Goal: Task Accomplishment & Management: Use online tool/utility

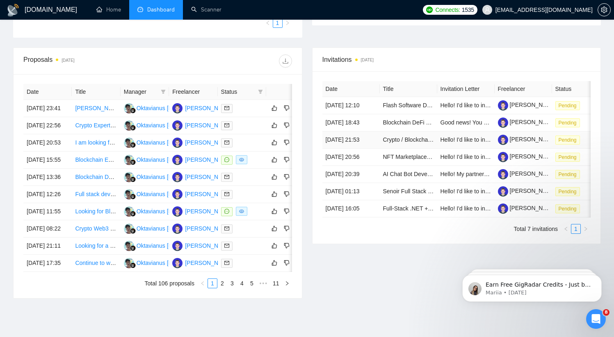
scroll to position [246, 0]
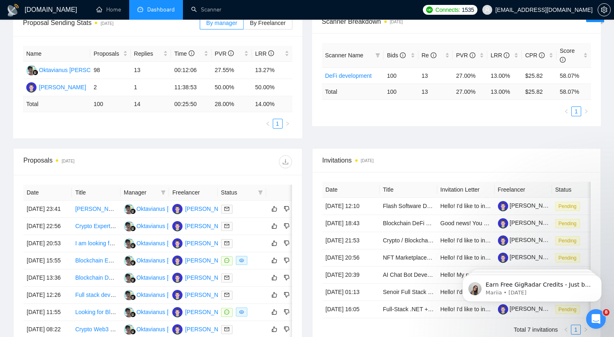
scroll to position [205, 0]
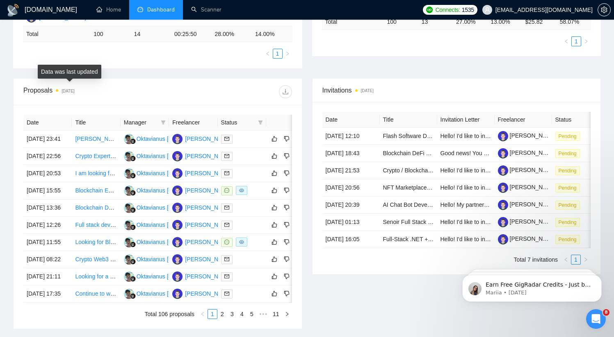
click at [68, 93] on time "[DATE]" at bounding box center [67, 91] width 13 height 5
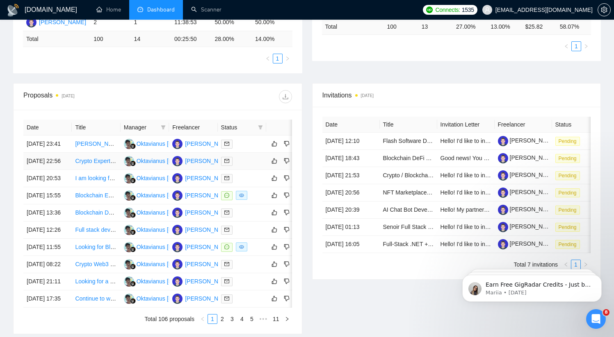
scroll to position [0, 0]
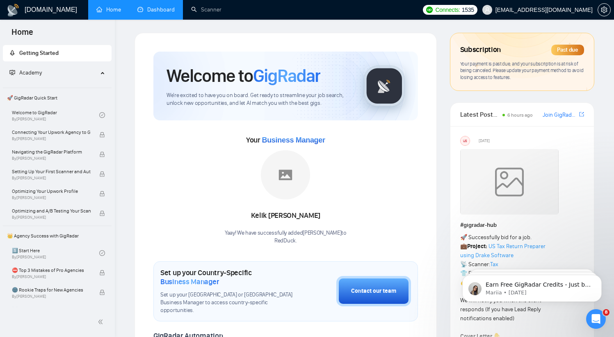
click at [175, 8] on link "Dashboard" at bounding box center [155, 9] width 37 height 7
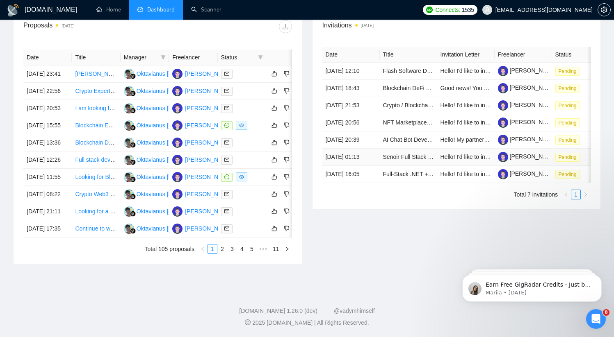
scroll to position [353, 0]
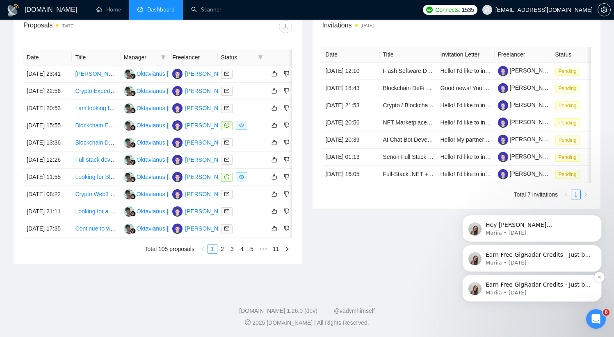
click at [521, 290] on p "Mariia • [DATE]" at bounding box center [538, 292] width 106 height 7
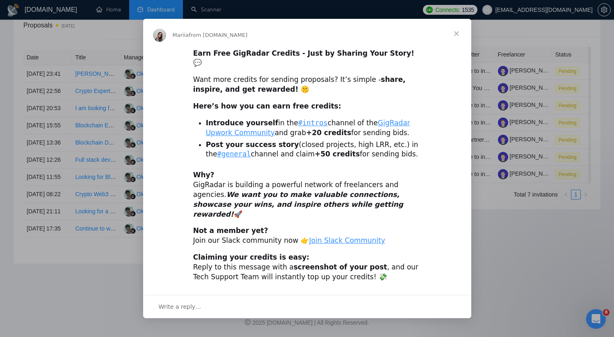
scroll to position [0, 0]
click at [457, 42] on span "Close" at bounding box center [456, 34] width 30 height 30
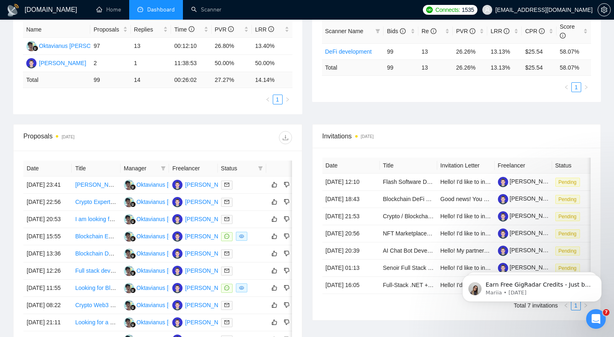
scroll to position [92, 0]
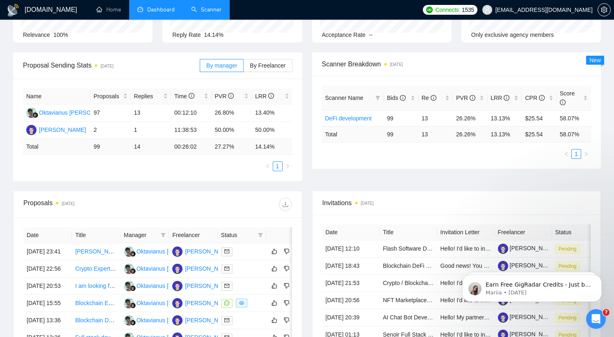
click at [213, 9] on link "Scanner" at bounding box center [206, 9] width 30 height 7
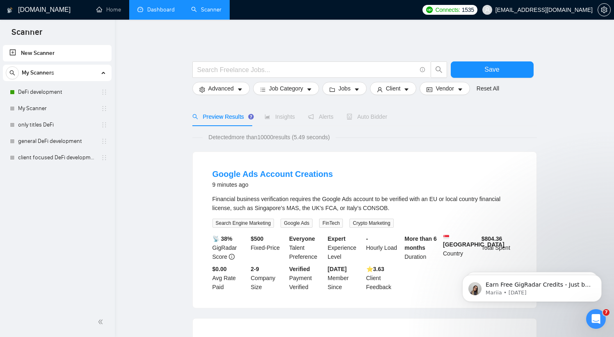
click at [49, 91] on link "DeFi development" at bounding box center [57, 92] width 78 height 16
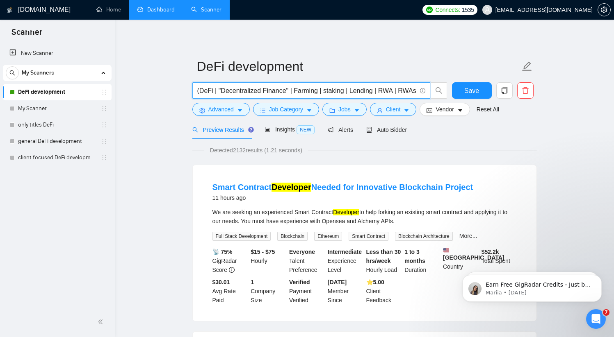
drag, startPoint x: 316, startPoint y: 92, endPoint x: 273, endPoint y: 86, distance: 43.0
click at [273, 86] on input "(DeFi | "Decentralized Finance" | Farming | staking | Lending | RWA | RWAs | DE…" at bounding box center [306, 91] width 219 height 10
click at [346, 89] on input "(DeFi | "Decentralized Finance" | Farming | staking | Lending | RWA | RWAs | DE…" at bounding box center [306, 91] width 219 height 10
click at [244, 109] on button "Advanced" at bounding box center [220, 109] width 57 height 13
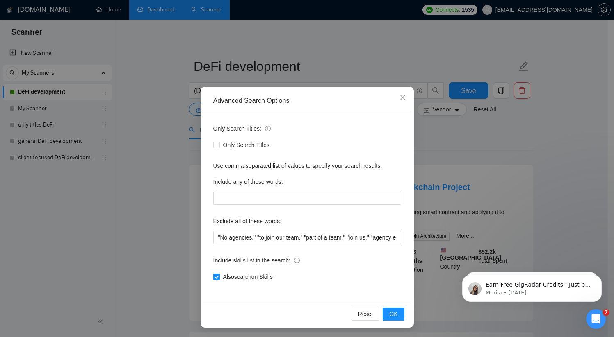
scroll to position [4, 0]
click at [399, 96] on icon "close" at bounding box center [402, 97] width 7 height 7
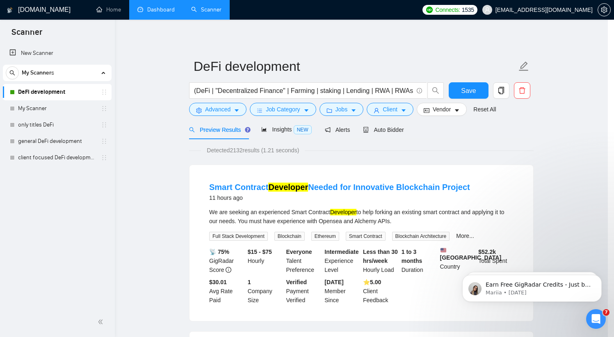
scroll to position [0, 0]
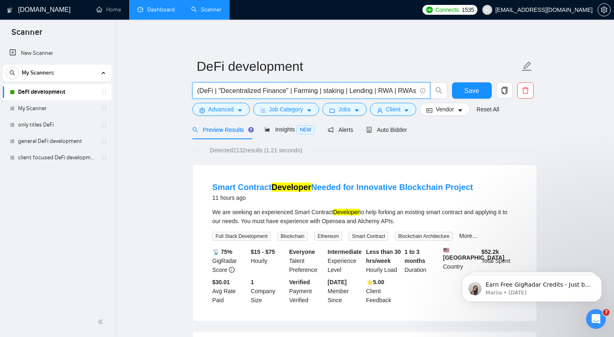
drag, startPoint x: 295, startPoint y: 89, endPoint x: 375, endPoint y: 91, distance: 80.4
click at [375, 91] on input "(DeFi | "Decentralized Finance" | Farming | staking | Lending | RWA | RWAs | DE…" at bounding box center [306, 91] width 219 height 10
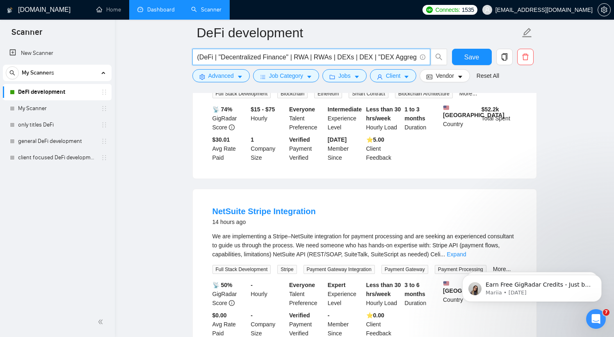
scroll to position [216, 0]
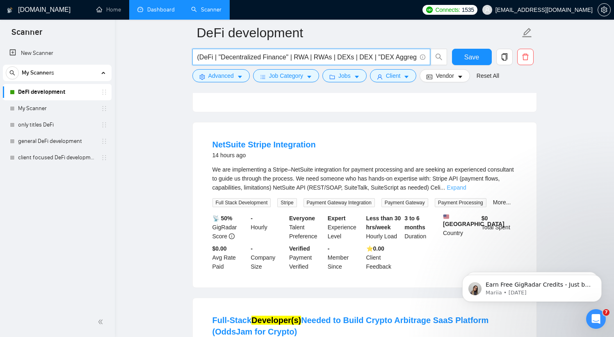
click at [466, 191] on link "Expand" at bounding box center [455, 187] width 19 height 7
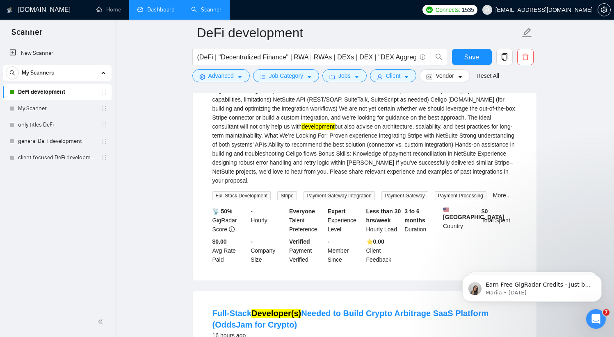
scroll to position [336, 0]
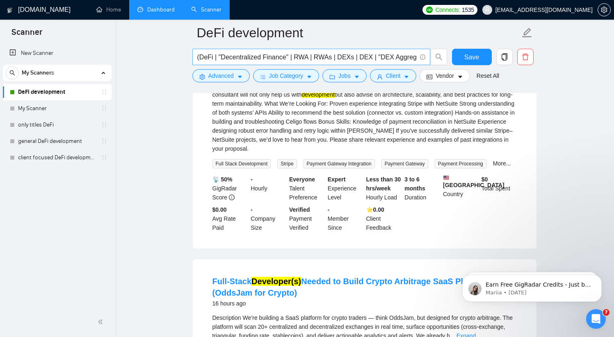
click at [378, 54] on input "(DeFi | "Decentralized Finance" | RWA | RWAs | DEXs | DEX | "DEX Aggregator" | …" at bounding box center [306, 57] width 219 height 10
drag, startPoint x: 379, startPoint y: 55, endPoint x: 509, endPoint y: 52, distance: 130.8
click at [509, 52] on div "(DeFi | "Decentralized Finance" | RWA | RWAs | DEXs | DEX | "DEX Aggregator" | …" at bounding box center [363, 59] width 344 height 20
click at [395, 54] on input "(DeFi | "Decentralized Finance" | RWA | RWAs | DEXs | DEX | "DEX Aggregator" | …" at bounding box center [306, 57] width 219 height 10
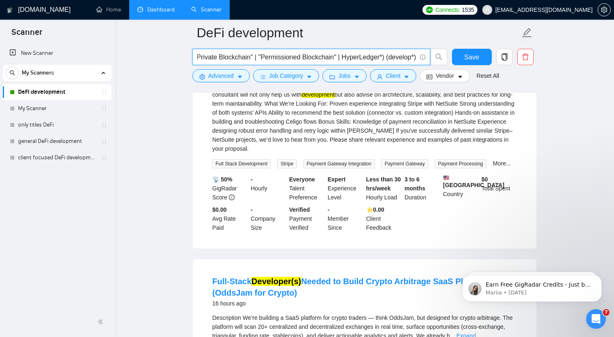
drag, startPoint x: 385, startPoint y: 57, endPoint x: 416, endPoint y: 57, distance: 31.1
click at [416, 57] on span "(DeFi | "Decentralized Finance" | RWA | RWAs | DEXs | DEX | "DEX Aggregator" | …" at bounding box center [311, 57] width 238 height 16
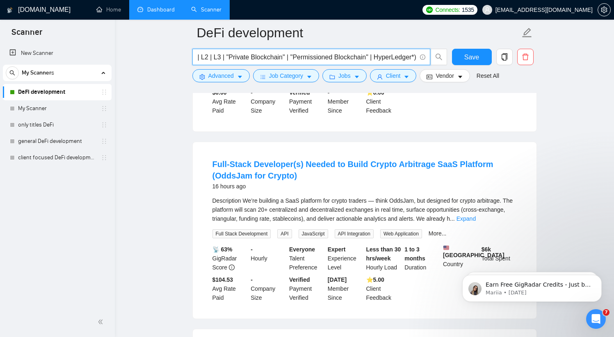
scroll to position [442, 0]
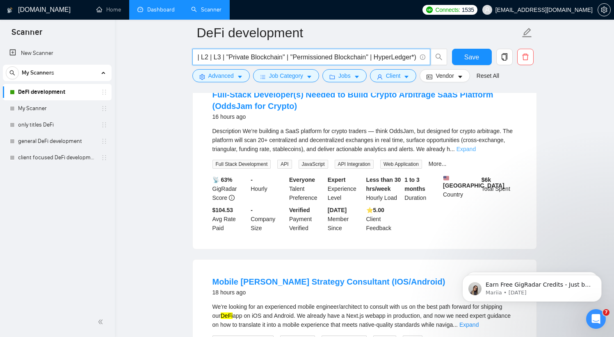
type input "(DeFi | "Decentralized Finance" | RWA | RWAs | DEXs | DEX | "DEX Aggregator" | …"
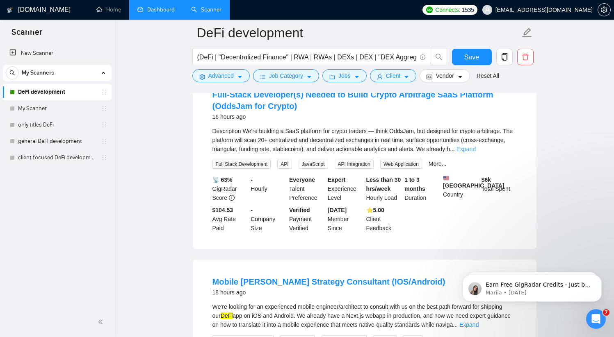
click at [475, 152] on link "Expand" at bounding box center [465, 149] width 19 height 7
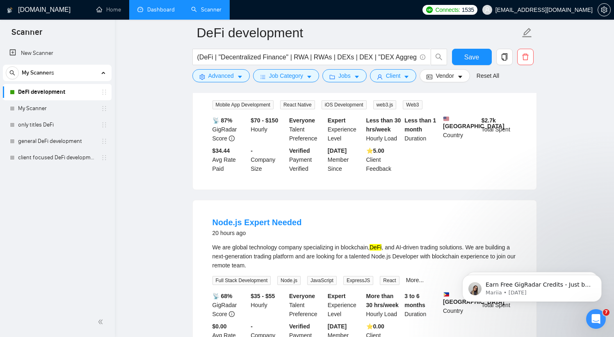
scroll to position [841, 0]
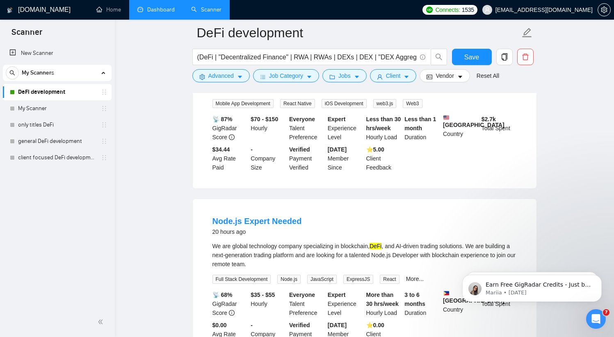
click at [478, 92] on link "Expand" at bounding box center [468, 88] width 19 height 7
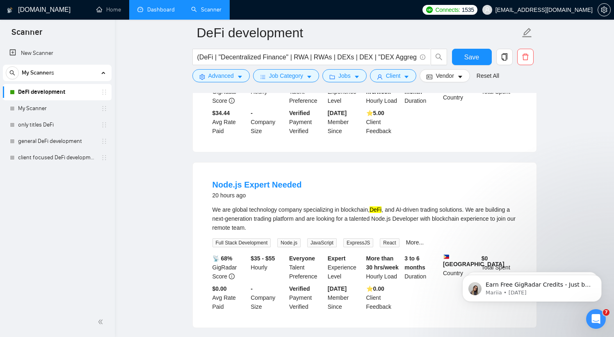
scroll to position [1034, 0]
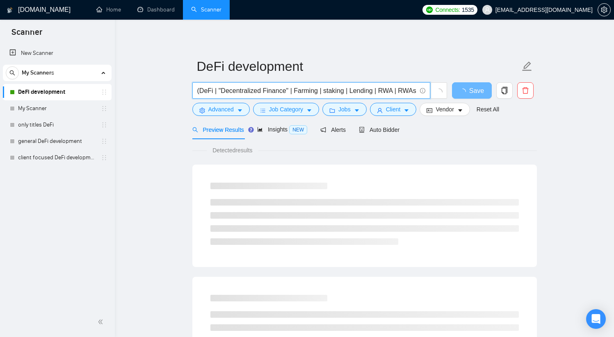
click at [279, 92] on input "(DeFi | "Decentralized Finance" | Farming | staking | Lending | RWA | RWAs | DE…" at bounding box center [306, 91] width 219 height 10
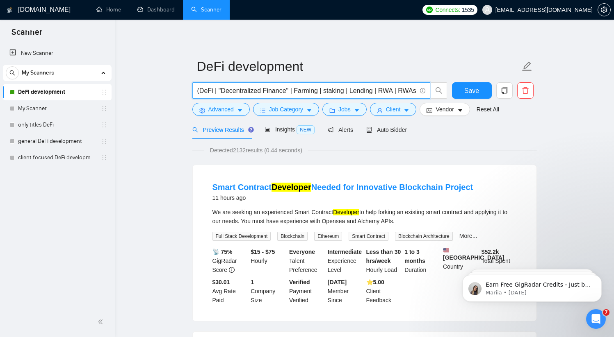
click at [310, 89] on input "(DeFi | "Decentralized Finance" | Farming | staking | Lending | RWA | RWAs | DE…" at bounding box center [306, 91] width 219 height 10
drag, startPoint x: 318, startPoint y: 91, endPoint x: 295, endPoint y: 91, distance: 23.0
click at [295, 91] on input "(DeFi | "Decentralized Finance" | Farming | staking | Lending | RWA | RWAs | DE…" at bounding box center [306, 91] width 219 height 10
paste input "Substrate"
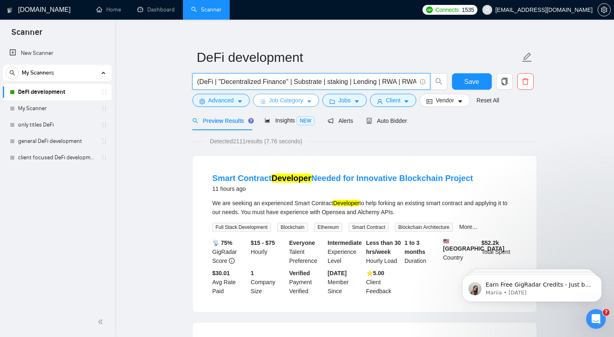
scroll to position [12, 0]
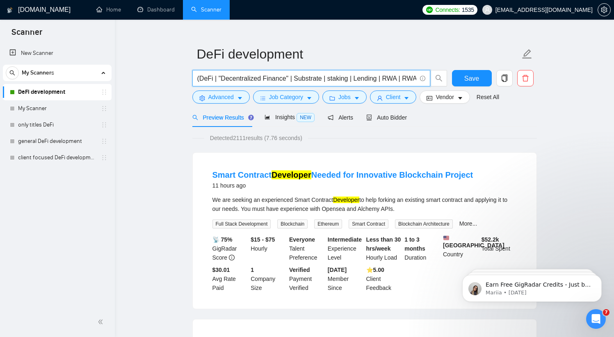
drag, startPoint x: 329, startPoint y: 77, endPoint x: 381, endPoint y: 80, distance: 52.1
click at [381, 80] on input "(DeFi | "Decentralized Finance" | Substrate | staking | Lending | RWA | RWAs | …" at bounding box center [306, 78] width 219 height 10
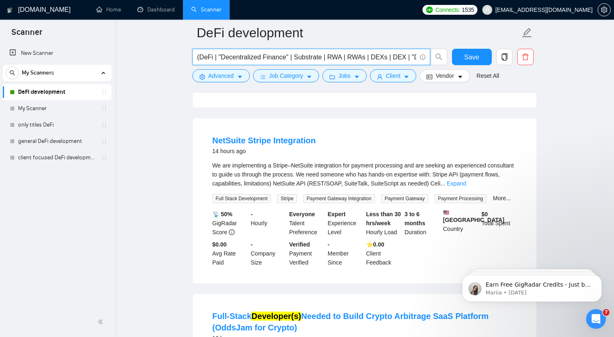
scroll to position [232, 0]
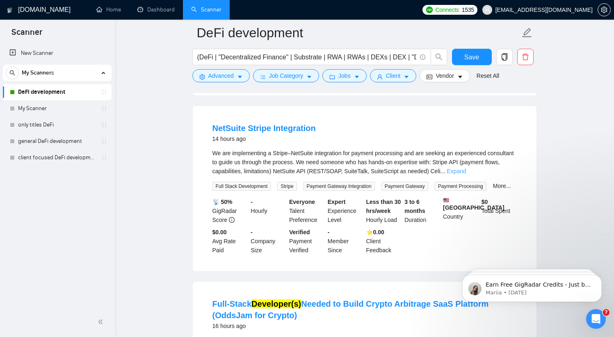
click at [466, 175] on link "Expand" at bounding box center [455, 171] width 19 height 7
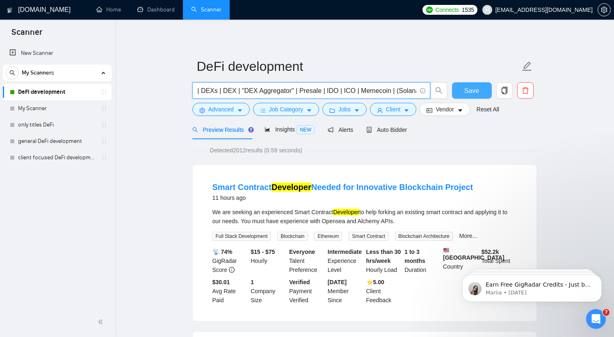
scroll to position [0, 539]
drag, startPoint x: 398, startPoint y: 91, endPoint x: 478, endPoint y: 97, distance: 79.7
click at [478, 97] on div "(DeFi | "Decentralized Finance" | Substrate | RWA | RWAs | DEXs | DEX | "DEX Ag…" at bounding box center [363, 92] width 344 height 20
click at [392, 90] on input "(DeFi | "Decentralized Finance" | Substrate | RWA | RWAs | DEXs | DEX | "DEX Ag…" at bounding box center [306, 91] width 219 height 10
drag, startPoint x: 385, startPoint y: 90, endPoint x: 427, endPoint y: 93, distance: 42.3
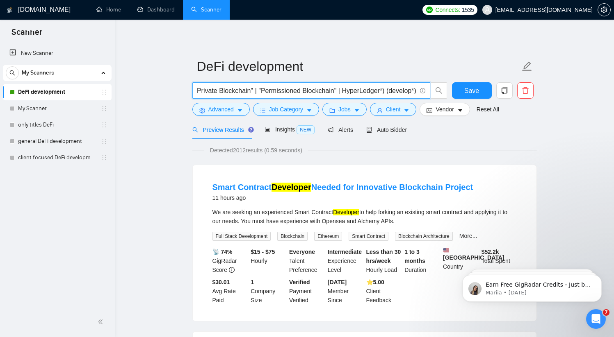
click at [427, 93] on span "(DeFi | "Decentralized Finance" | Substrate | RWA | RWAs | DEXs | DEX | "DEX Ag…" at bounding box center [311, 90] width 238 height 16
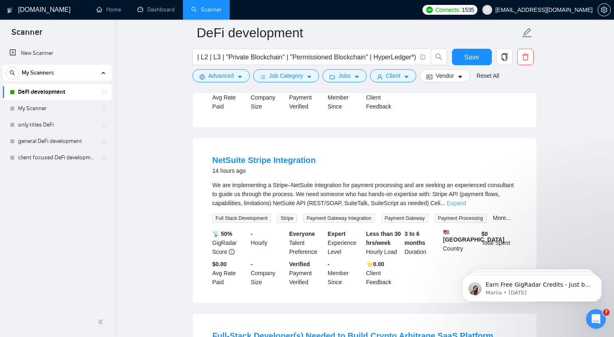
scroll to position [0, 0]
click at [466, 207] on link "Expand" at bounding box center [455, 203] width 19 height 7
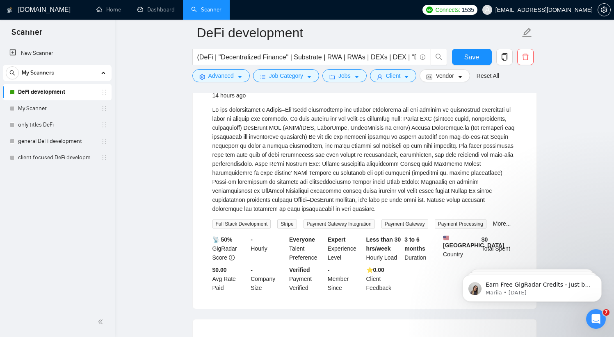
scroll to position [400, 0]
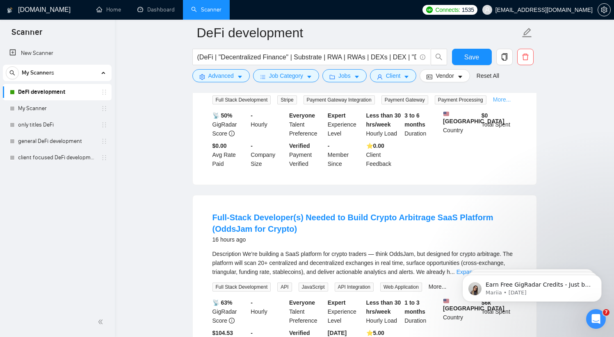
click at [493, 103] on link "More..." at bounding box center [502, 99] width 18 height 7
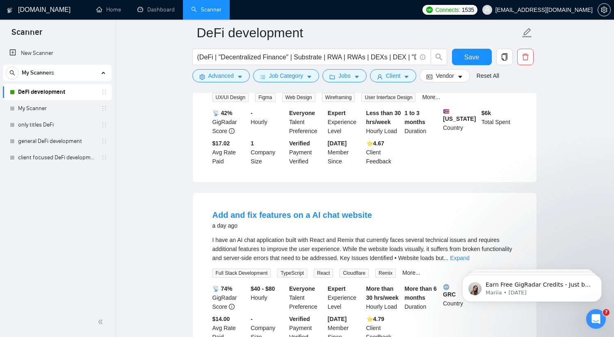
scroll to position [1128, 0]
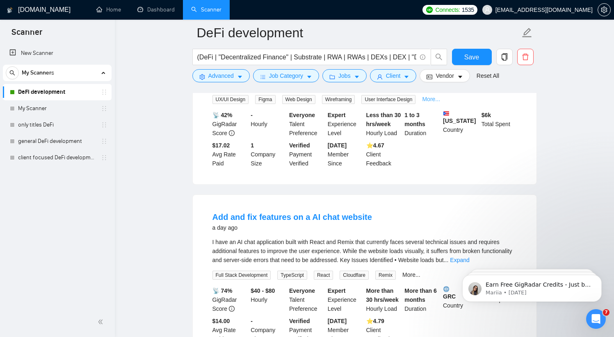
click at [433, 102] on link "More..." at bounding box center [431, 99] width 18 height 7
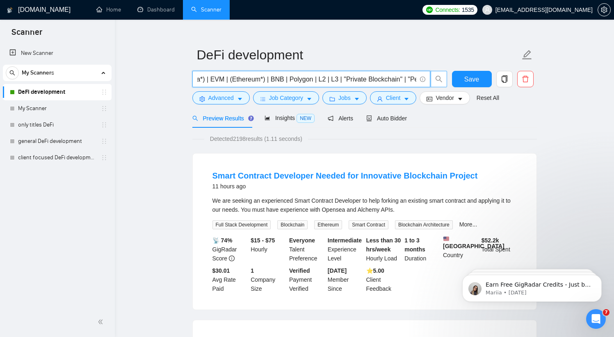
scroll to position [0, 508]
drag, startPoint x: 314, startPoint y: 78, endPoint x: 443, endPoint y: 85, distance: 129.3
click at [443, 85] on span "(DeFi | "Decentralized Finance" | Substrate | RWA | RWAs | DEXs | DEX | "DEX Ag…" at bounding box center [319, 79] width 255 height 16
click at [390, 79] on input "(DeFi | "Decentralized Finance" | Substrate | RWA | RWAs | DEXs | DEX | "DEX Ag…" at bounding box center [306, 79] width 219 height 10
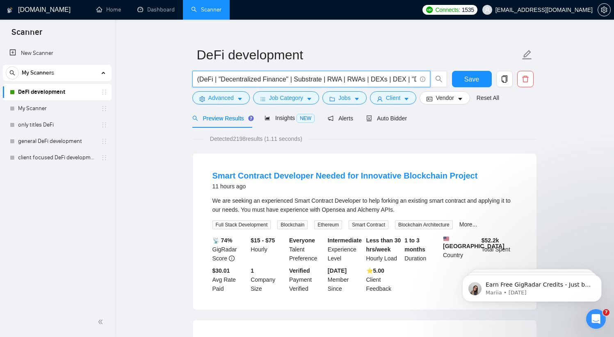
drag, startPoint x: 391, startPoint y: 79, endPoint x: 228, endPoint y: 84, distance: 163.2
click at [228, 84] on input "(DeFi | "Decentralized Finance" | Substrate | RWA | RWAs | DEXs | DEX | "DEX Ag…" at bounding box center [306, 79] width 219 height 10
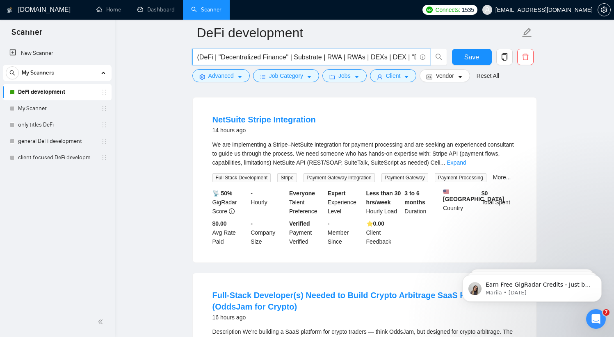
scroll to position [235, 0]
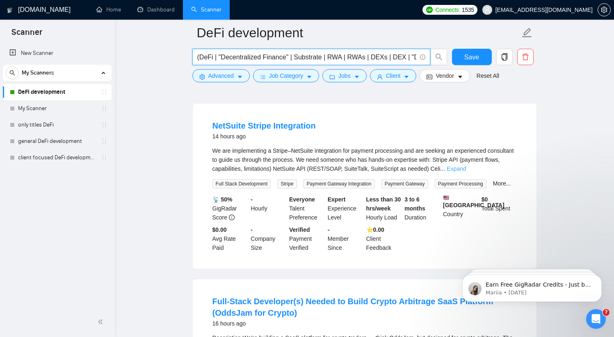
type input "(DeFi | "Decentralized Finance" | Substrate | RWA | RWAs | DEXs | DEX | "DEX Ag…"
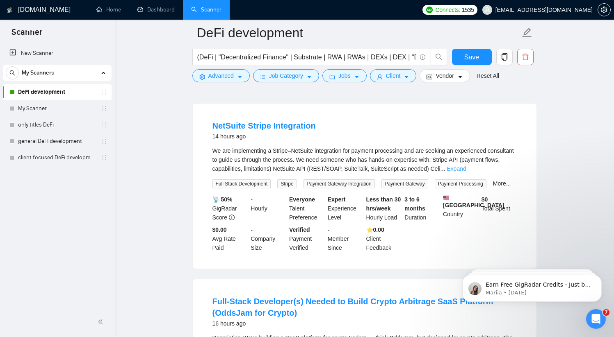
click at [466, 172] on link "Expand" at bounding box center [455, 169] width 19 height 7
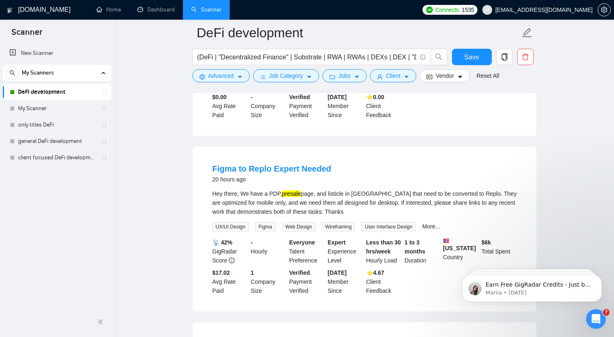
scroll to position [1015, 0]
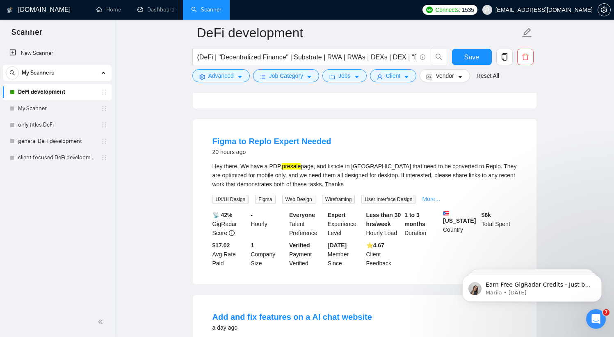
click at [439, 202] on link "More..." at bounding box center [431, 199] width 18 height 7
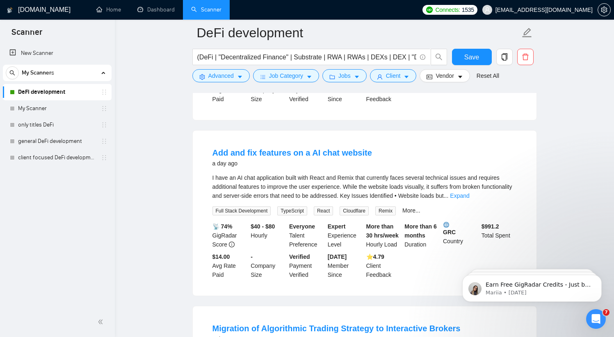
scroll to position [1182, 0]
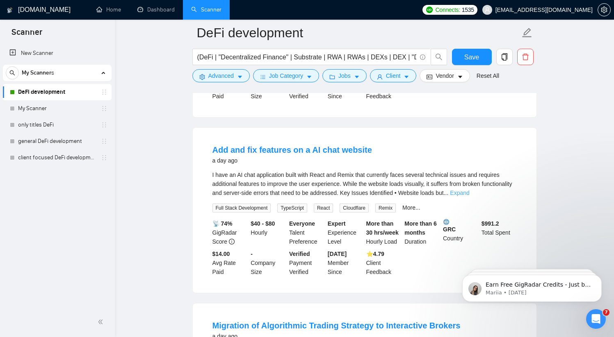
click at [469, 196] on link "Expand" at bounding box center [459, 193] width 19 height 7
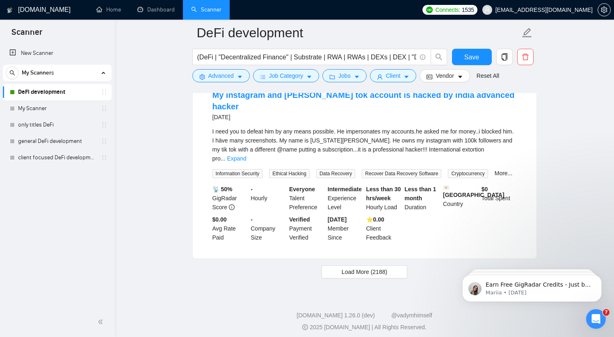
scroll to position [1893, 0]
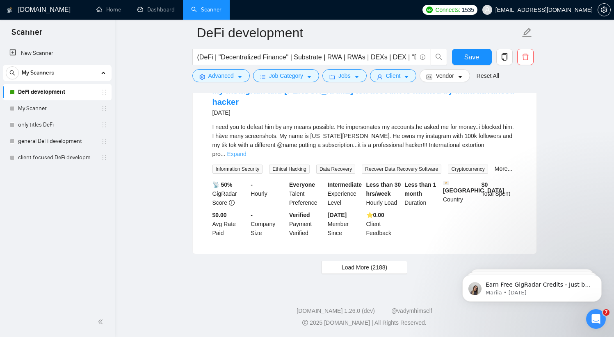
click at [246, 151] on link "Expand" at bounding box center [236, 154] width 19 height 7
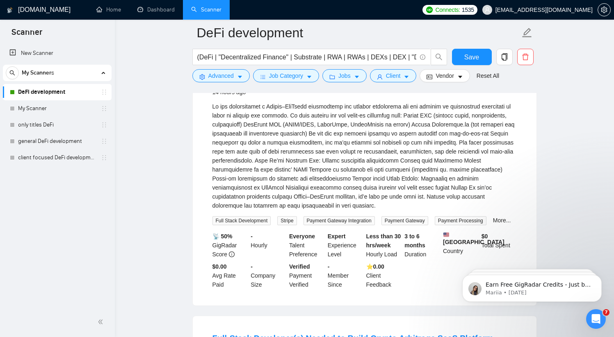
scroll to position [0, 0]
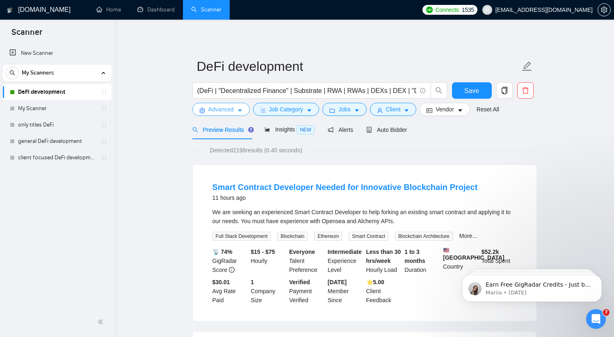
click at [234, 111] on span "Advanced" at bounding box center [220, 109] width 25 height 9
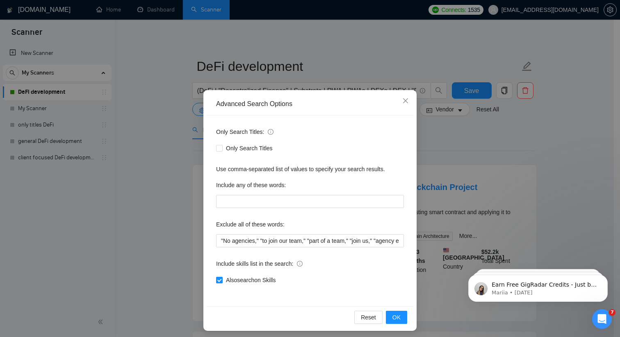
click at [217, 281] on input "Also search on Skills" at bounding box center [219, 280] width 6 height 6
checkbox input "false"
click at [392, 317] on span "OK" at bounding box center [396, 317] width 8 height 9
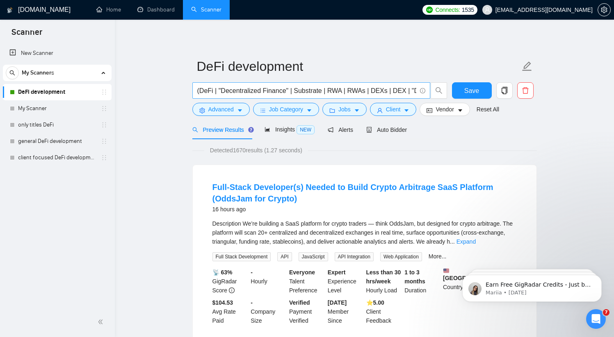
click at [319, 93] on input "(DeFi | "Decentralized Finance" | Substrate | RWA | RWAs | DEXs | DEX | "DEX Ag…" at bounding box center [306, 91] width 219 height 10
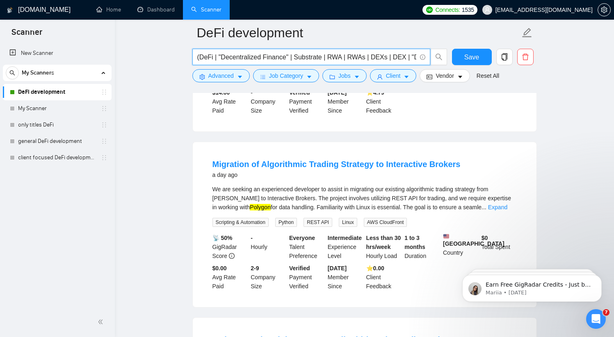
scroll to position [917, 0]
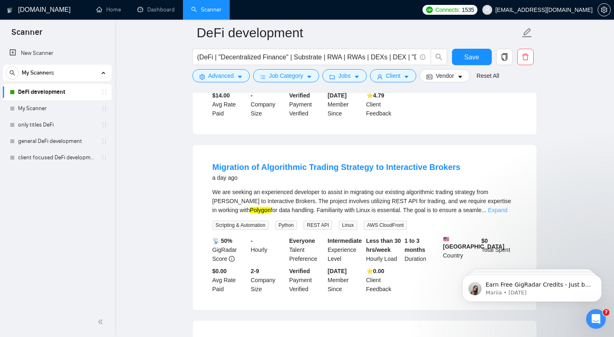
click at [501, 214] on link "Expand" at bounding box center [497, 210] width 19 height 7
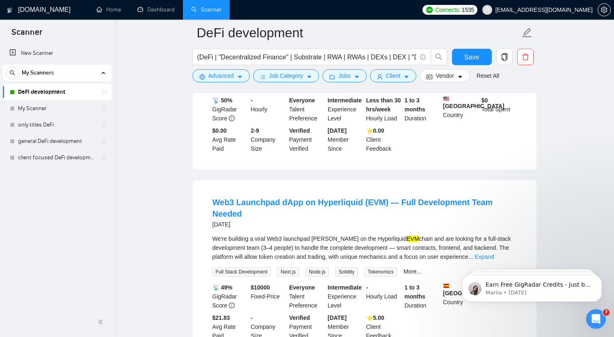
scroll to position [1139, 0]
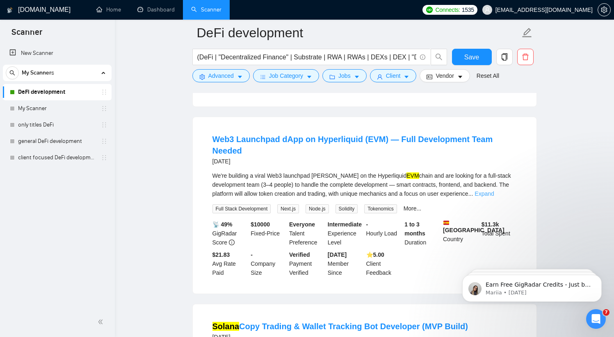
click at [493, 193] on link "Expand" at bounding box center [483, 194] width 19 height 7
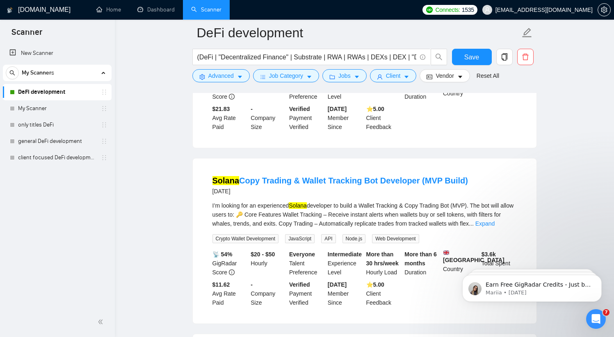
scroll to position [1385, 0]
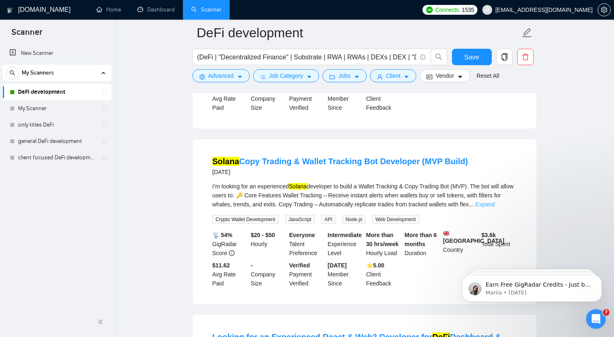
click at [494, 203] on link "Expand" at bounding box center [484, 204] width 19 height 7
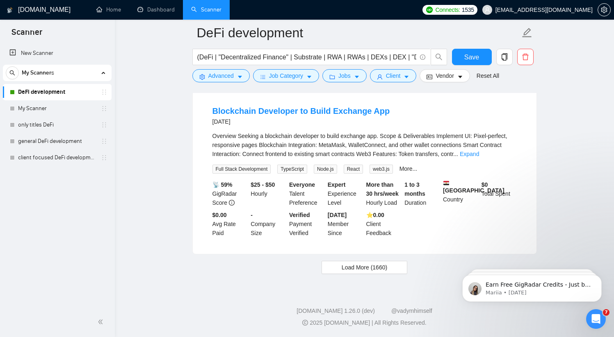
scroll to position [1838, 0]
click at [479, 155] on link "Expand" at bounding box center [468, 154] width 19 height 7
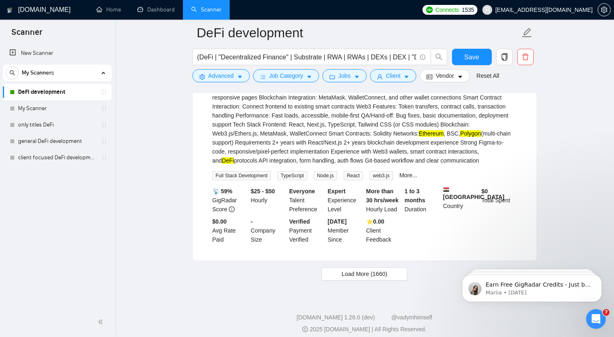
scroll to position [1902, 0]
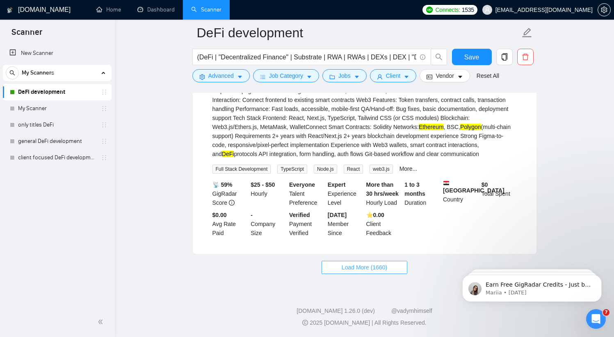
click at [363, 268] on span "Load More (1660)" at bounding box center [363, 267] width 45 height 9
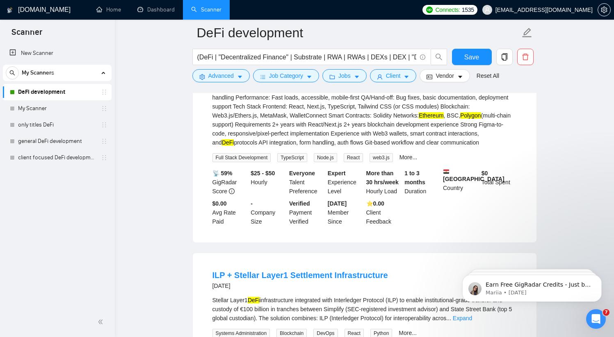
scroll to position [1900, 0]
drag, startPoint x: 458, startPoint y: 121, endPoint x: 437, endPoint y: 120, distance: 20.9
click at [437, 120] on div "Overview Seeking a blockchain developer to build exchange app. Scope & Delivera…" at bounding box center [364, 106] width 304 height 81
copy div "Solidity"
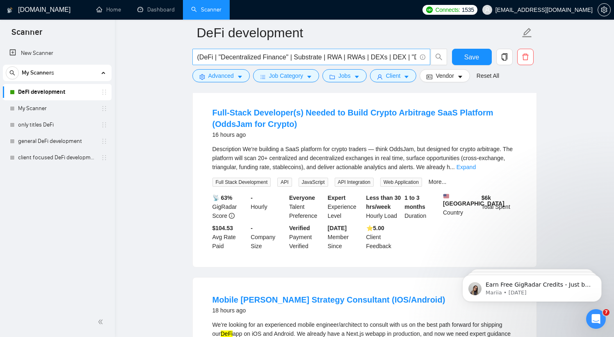
scroll to position [0, 0]
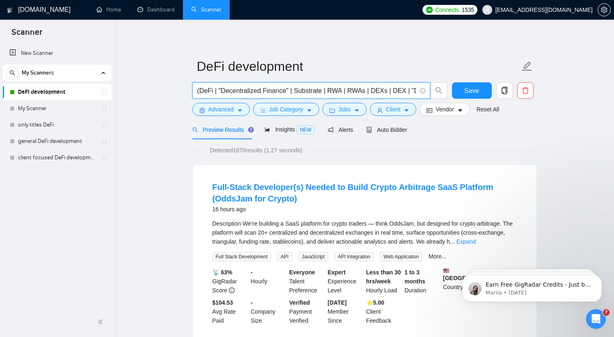
click at [219, 91] on input "(DeFi | "Decentralized Finance" | Substrate | RWA | RWAs | DEXs | DEX | "DEX Ag…" at bounding box center [306, 91] width 219 height 10
click at [330, 93] on input "(DeFi | "Decentralized Finance" | Substrate | RWA | RWAs | DEXs | DEX | "DEX Ag…" at bounding box center [306, 91] width 219 height 10
drag, startPoint x: 316, startPoint y: 91, endPoint x: 437, endPoint y: 92, distance: 121.3
click at [437, 92] on span "(DeFi | "Decentralized Finance" | Substrate | RWA | RWAs | DEXs | DEX | "DEX Ag…" at bounding box center [319, 90] width 255 height 16
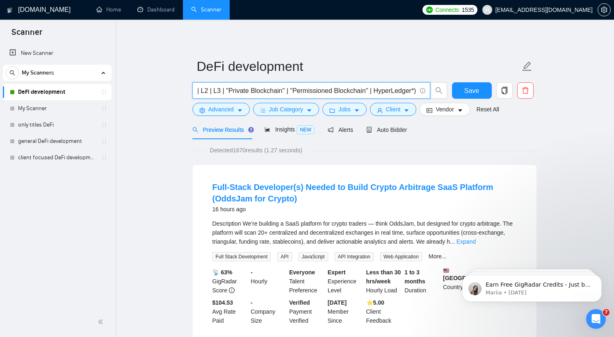
click at [396, 89] on input "(DeFi | "Decentralized Finance" | Substrate | RWA | RWAs | DEXs | DEX | "DEX Ag…" at bounding box center [306, 91] width 219 height 10
click at [414, 91] on input "(DeFi | "Decentralized Finance" | Substrate | RWA | RWAs | DEXs | DEX | "DEX Ag…" at bounding box center [306, 91] width 219 height 10
paste input "(DeFi | "Decentralized Finance" | Substrate | RWA | RWAs | DEXs | DEX | "DEX Ag…"
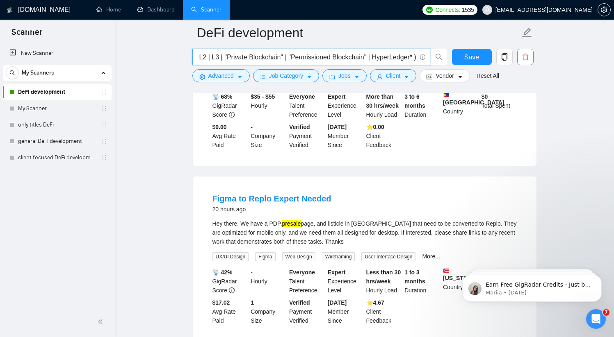
scroll to position [552, 0]
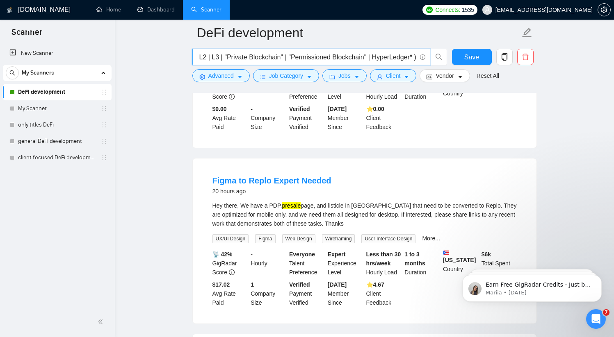
drag, startPoint x: 370, startPoint y: 56, endPoint x: 366, endPoint y: 55, distance: 4.6
click at [366, 55] on input "(DeFi | "Decentralized Finance" | Substrate | RWA | RWAs | DEXs | DEX | "DEX Ag…" at bounding box center [306, 57] width 219 height 10
click at [412, 56] on input "(DeFi | "Decentralized Finance" | Substrate | RWA | RWAs | DEXs | DEX | "DEX Ag…" at bounding box center [306, 57] width 219 height 10
paste input "|"
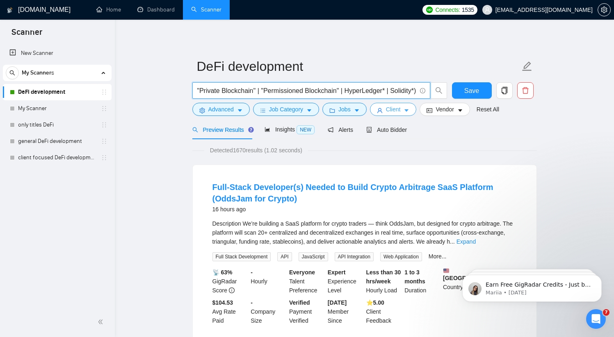
scroll to position [0, 536]
type input "(DeFi | "Decentralized Finance" | Substrate | RWA | RWAs | DEXs | DEX | "DEX Ag…"
click at [468, 91] on span "Save" at bounding box center [471, 91] width 15 height 10
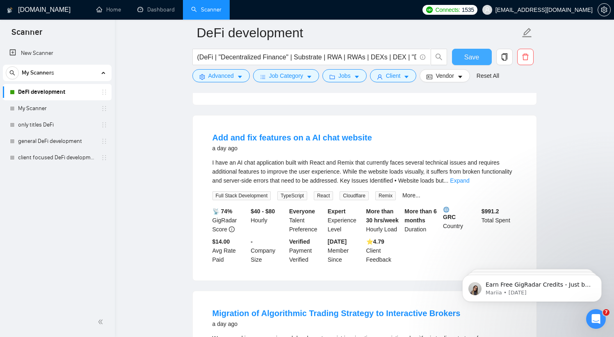
scroll to position [953, 0]
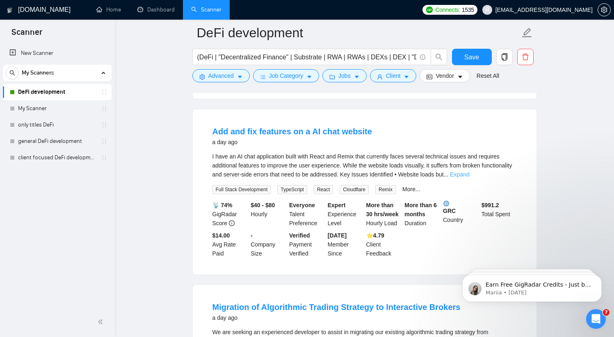
click at [469, 178] on link "Expand" at bounding box center [459, 174] width 19 height 7
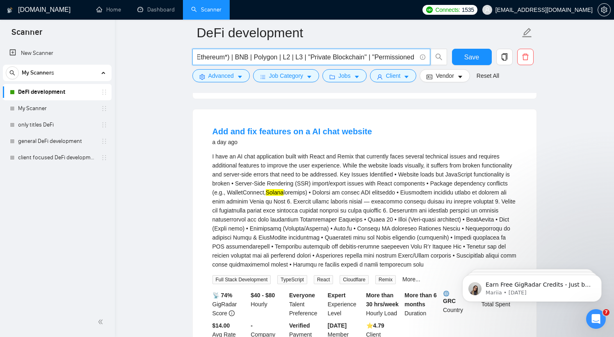
scroll to position [0, 536]
drag, startPoint x: 333, startPoint y: 55, endPoint x: 437, endPoint y: 66, distance: 105.1
click at [437, 66] on div "(DeFi | "Decentralized Finance" | Substrate | RWA | RWAs | DEXs | DEX | "DEX Ag…" at bounding box center [320, 59] width 258 height 20
click at [504, 131] on div "Add and fix features on a AI chat website a day ago" at bounding box center [364, 136] width 304 height 21
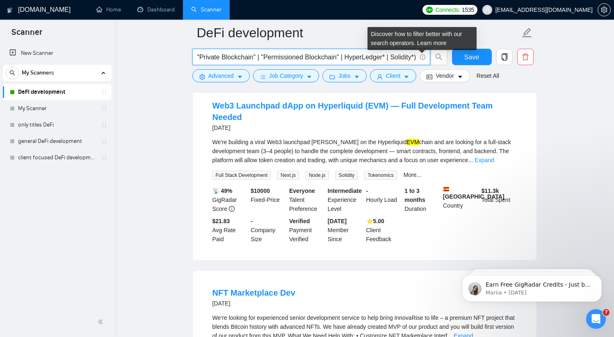
drag, startPoint x: 319, startPoint y: 56, endPoint x: 421, endPoint y: 59, distance: 102.1
click at [421, 59] on span "(DeFi | "Decentralized Finance" | Substrate | RWA | RWAs | DEXs | DEX | "DEX Ag…" at bounding box center [311, 57] width 238 height 16
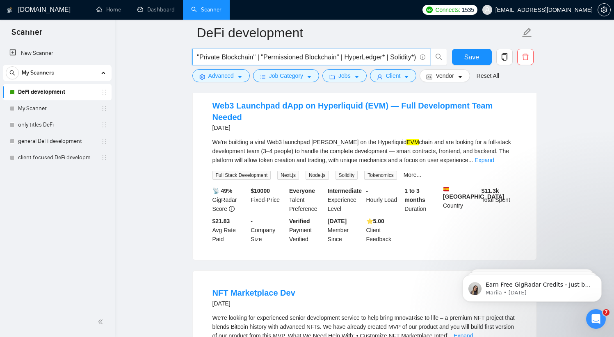
click at [322, 57] on input "(DeFi | "Decentralized Finance" | Substrate | RWA | RWAs | DEXs | DEX | "DEX Ag…" at bounding box center [306, 57] width 219 height 10
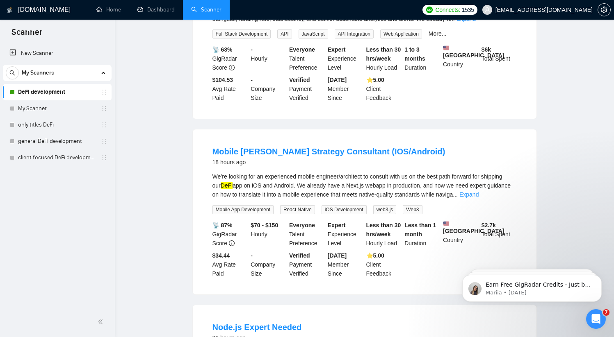
scroll to position [0, 0]
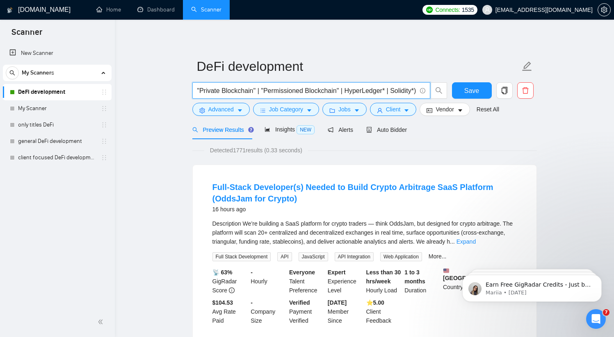
click at [280, 90] on input "(DeFi | "Decentralized Finance" | Substrate | RWA | RWAs | DEXs | DEX | "DEX Ag…" at bounding box center [306, 91] width 219 height 10
click at [276, 88] on input "(DeFi | "Decentralized Finance" | Substrate | RWA | RWAs | DEXs | DEX | "DEX Ag…" at bounding box center [306, 91] width 219 height 10
click at [284, 90] on input "(DeFi | "Decentralized Finance" | Substrate | RWA | RWAs | DEXs | DEX | "DEX Ag…" at bounding box center [306, 91] width 219 height 10
click at [281, 91] on input "(DeFi | "Decentralized Finance" | Substrate | RWA | RWAs | DEXs | DEX | "DEX Ag…" at bounding box center [306, 91] width 219 height 10
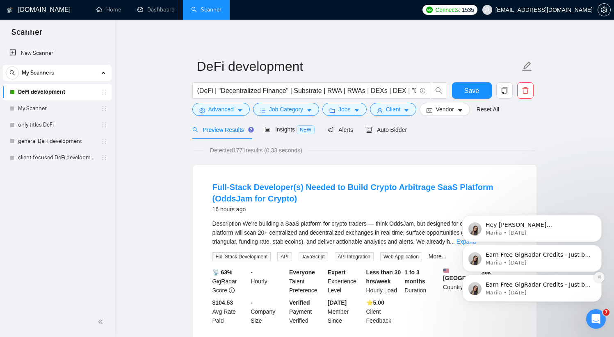
click at [600, 274] on button "Dismiss notification" at bounding box center [598, 277] width 11 height 11
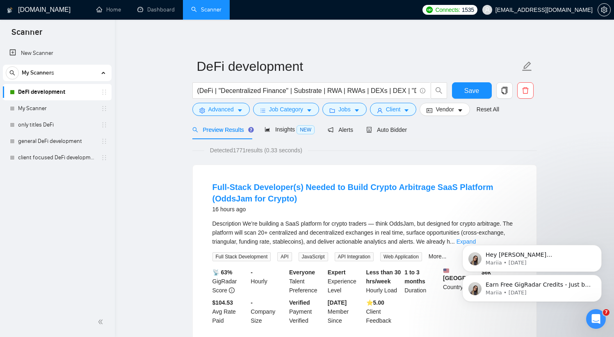
click at [600, 274] on button "Dismiss notification" at bounding box center [599, 277] width 9 height 9
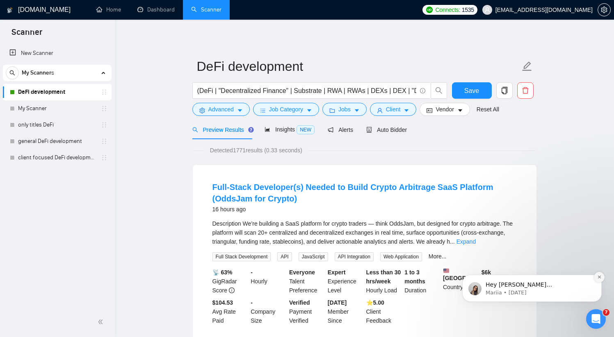
click at [600, 274] on button "Dismiss notification" at bounding box center [598, 277] width 11 height 11
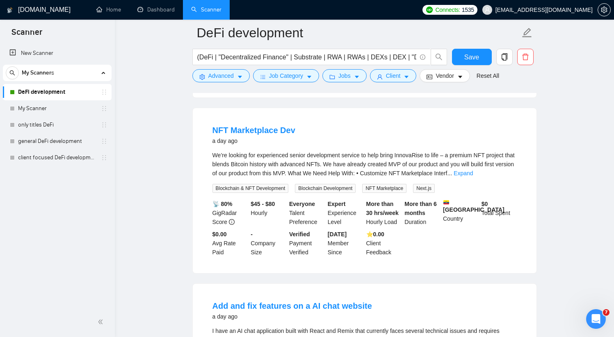
scroll to position [986, 0]
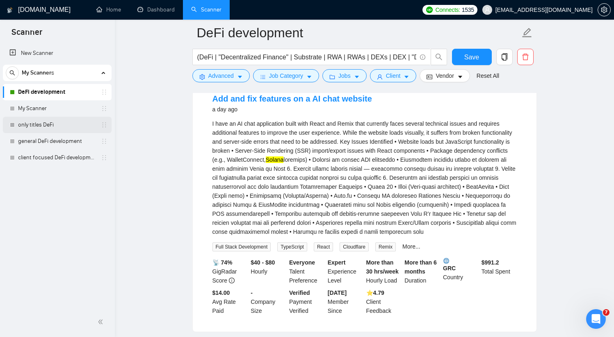
click at [36, 125] on link "only titles DeFi" at bounding box center [57, 125] width 78 height 16
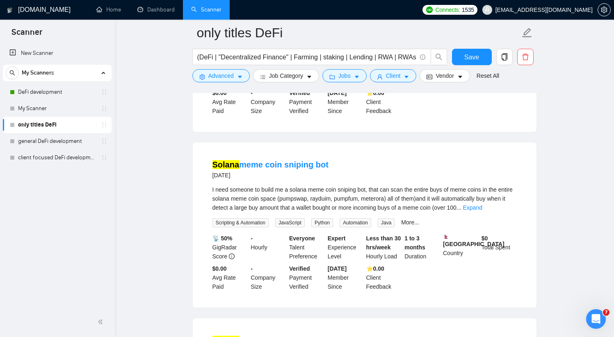
scroll to position [991, 0]
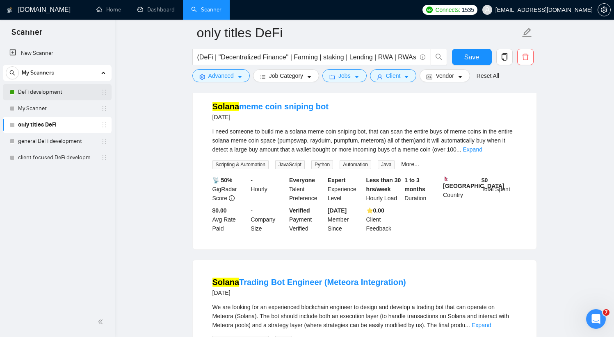
click at [44, 91] on link "DeFi development" at bounding box center [57, 92] width 78 height 16
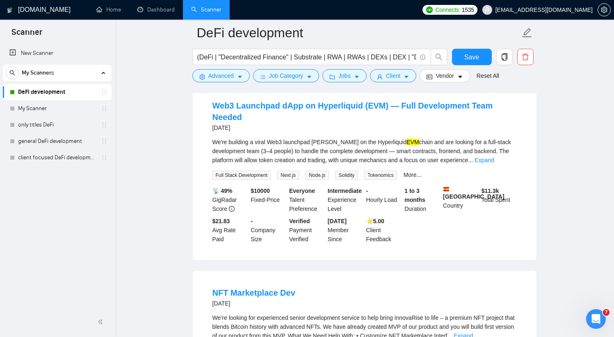
scroll to position [1692, 0]
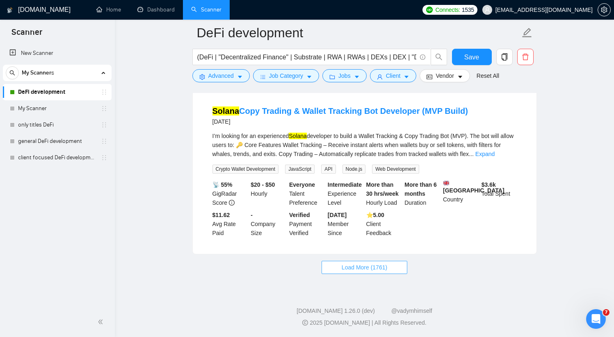
click at [389, 270] on button "Load More (1761)" at bounding box center [364, 267] width 86 height 13
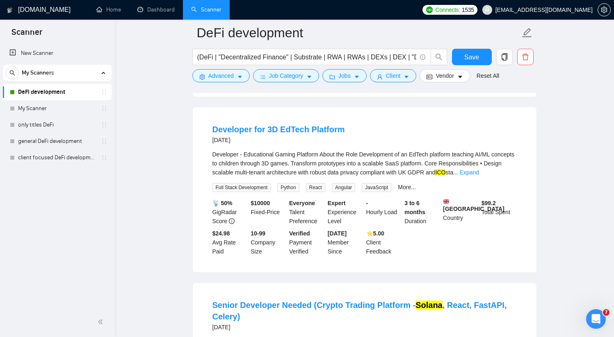
scroll to position [2761, 0]
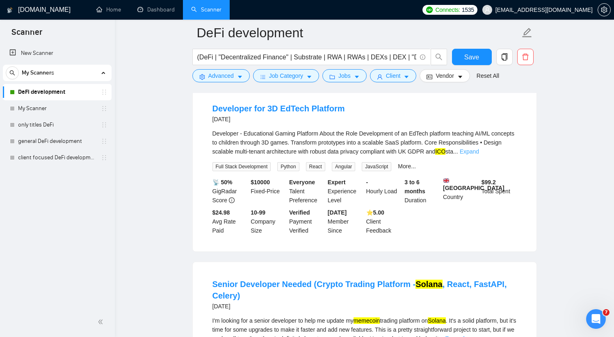
click at [479, 154] on link "Expand" at bounding box center [468, 151] width 19 height 7
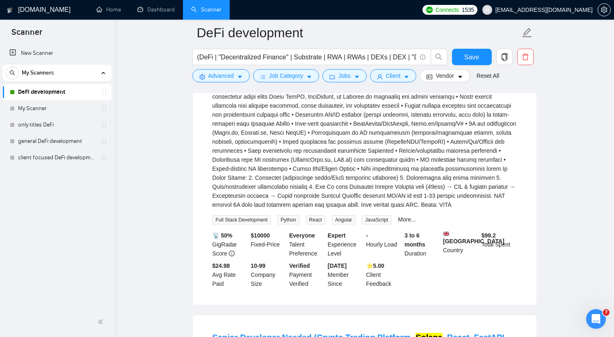
scroll to position [2827, 0]
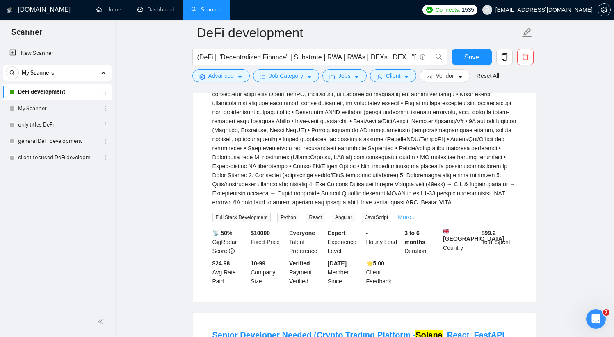
click at [414, 220] on link "More..." at bounding box center [407, 217] width 18 height 7
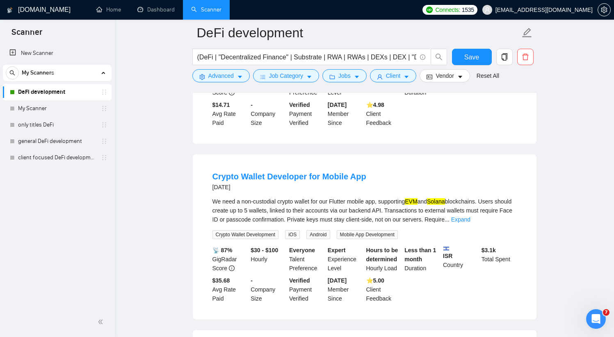
scroll to position [3191, 0]
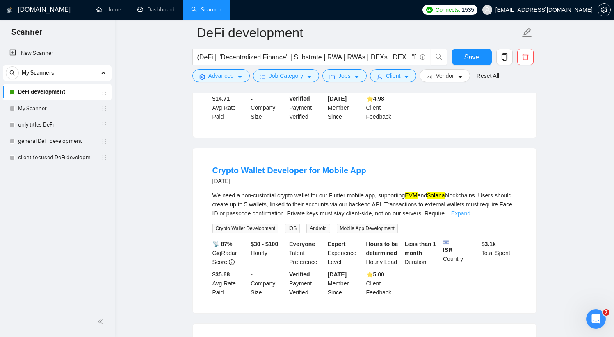
click at [470, 217] on link "Expand" at bounding box center [460, 213] width 19 height 7
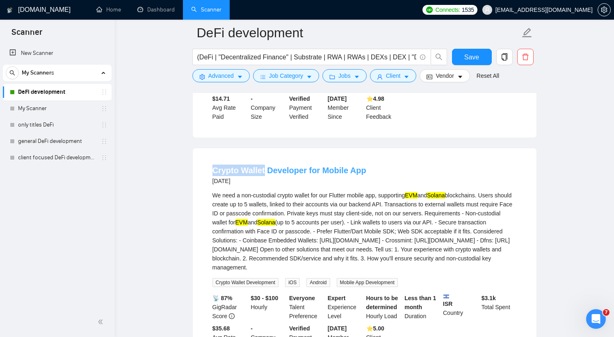
drag, startPoint x: 206, startPoint y: 193, endPoint x: 263, endPoint y: 193, distance: 57.4
click at [263, 193] on li "Crypto Wallet Developer for Mobile App [DATE] We need a non-custodial crypto wa…" at bounding box center [364, 258] width 324 height 200
copy link "Crypto Wallet"
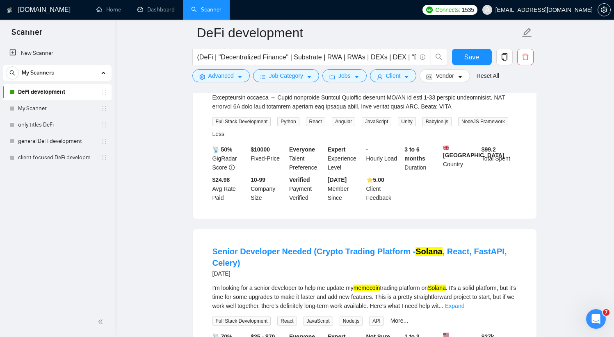
scroll to position [2923, 0]
click at [343, 60] on input "(DeFi | "Decentralized Finance" | Substrate | RWA | RWAs | DEXs | DEX | "DEX Ag…" at bounding box center [306, 57] width 219 height 10
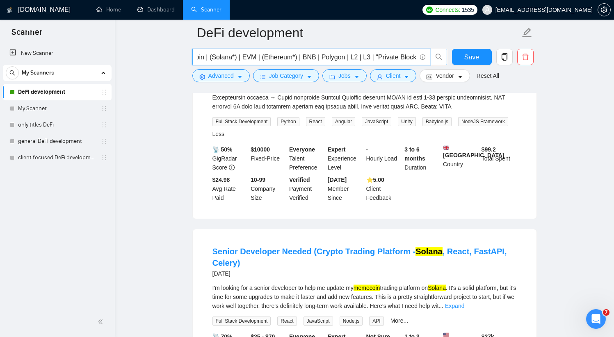
scroll to position [0, 536]
drag, startPoint x: 362, startPoint y: 55, endPoint x: 446, endPoint y: 57, distance: 84.0
click at [446, 57] on span "(DeFi | "Decentralized Finance" | Substrate | RWA | RWAs | DEXs | DEX | "DEX Ag…" at bounding box center [319, 57] width 255 height 16
click at [413, 58] on input "(DeFi | "Decentralized Finance" | Substrate | RWA | RWAs | DEXs | DEX | "DEX Ag…" at bounding box center [306, 57] width 219 height 10
paste input "Crypto Wallet"
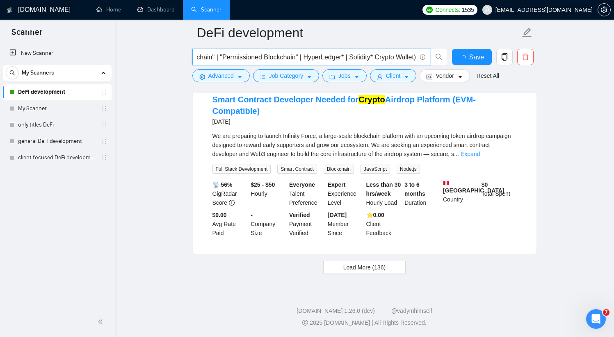
scroll to position [1695, 0]
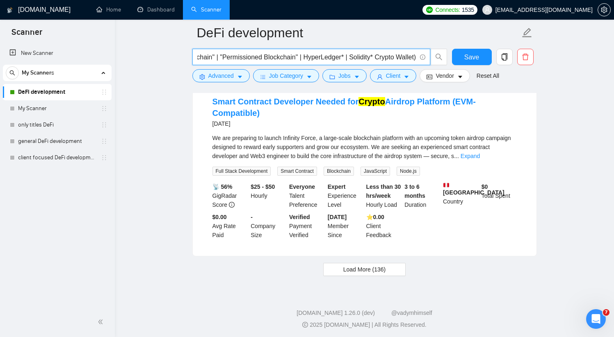
click at [376, 57] on input "(DeFi | "Decentralized Finance" | Substrate | RWA | RWAs | DEXs | DEX | "DEX Ag…" at bounding box center [306, 57] width 219 height 10
click at [345, 57] on input "(DeFi | "Decentralized Finance" | Substrate | RWA | RWAs | DEXs | DEX | "DEX Ag…" at bounding box center [306, 57] width 219 height 10
click at [375, 57] on input "(DeFi | "Decentralized Finance" | Substrate | RWA | RWAs | DEXs | DEX | "DEX Ag…" at bounding box center [306, 57] width 219 height 10
paste input "|"
click at [375, 58] on input "(DeFi | "Decentralized Finance" | Substrate | RWA | RWAs | DEXs | DEX | "DEX Ag…" at bounding box center [306, 57] width 219 height 10
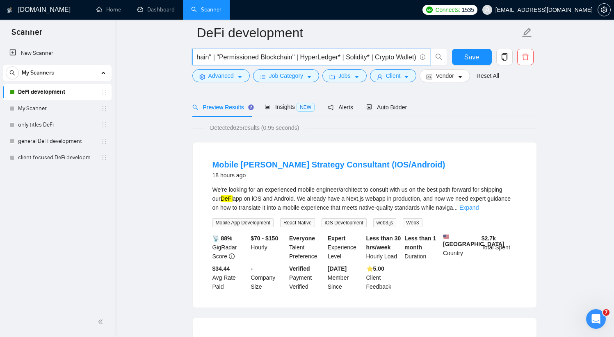
scroll to position [0, 0]
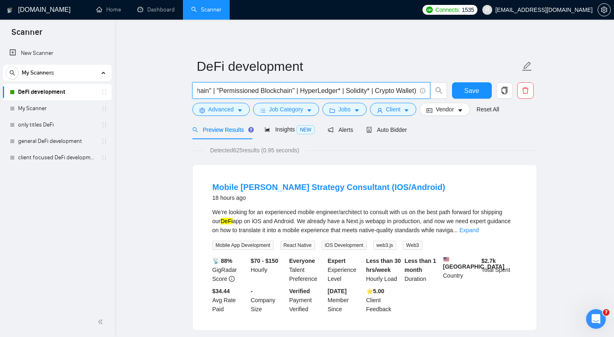
drag, startPoint x: 375, startPoint y: 90, endPoint x: 414, endPoint y: 90, distance: 38.9
click at [414, 90] on input "(DeFi | "Decentralized Finance" | Substrate | RWA | RWAs | DEXs | DEX | "DEX Ag…" at bounding box center [306, 91] width 219 height 10
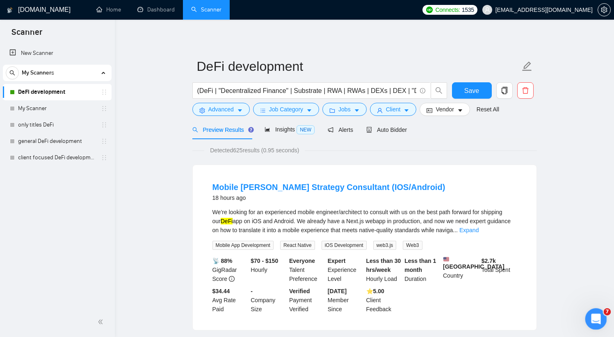
click at [596, 318] on icon "Open Intercom Messenger" at bounding box center [595, 318] width 14 height 14
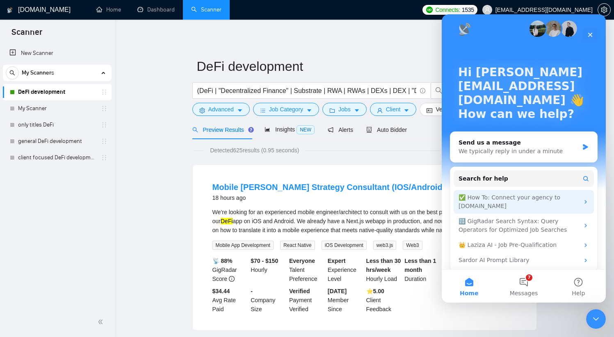
scroll to position [13, 0]
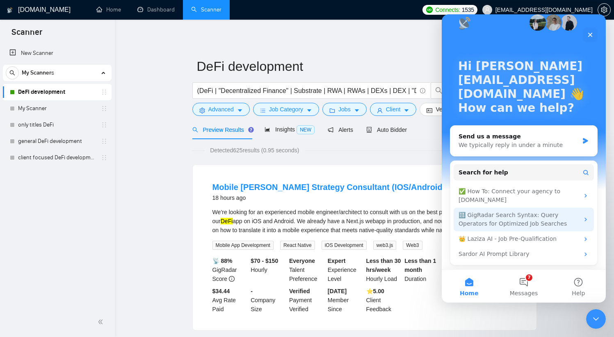
click at [540, 218] on div "🔠 GigRadar Search Syntax: Query Operators for Optimized Job Searches" at bounding box center [518, 219] width 120 height 17
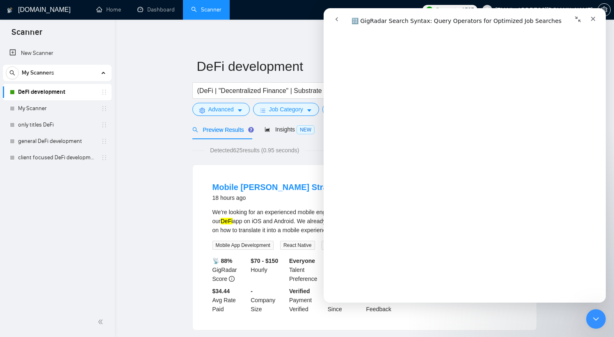
scroll to position [1046, 0]
click at [594, 18] on icon "Close" at bounding box center [592, 19] width 7 height 7
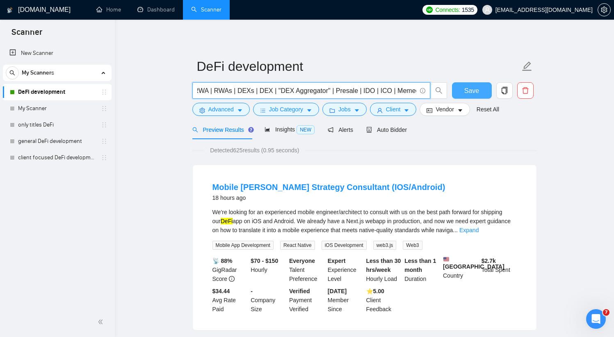
scroll to position [0, 582]
drag, startPoint x: 400, startPoint y: 89, endPoint x: 466, endPoint y: 91, distance: 66.0
click at [466, 91] on div "(DeFi | "Decentralized Finance" | Substrate | RWA | RWAs | DEXs | DEX | "DEX Ag…" at bounding box center [363, 92] width 344 height 20
click at [373, 91] on input "(DeFi | "Decentralized Finance" | Substrate | RWA | RWAs | DEXs | DEX | "DEX Ag…" at bounding box center [306, 91] width 219 height 10
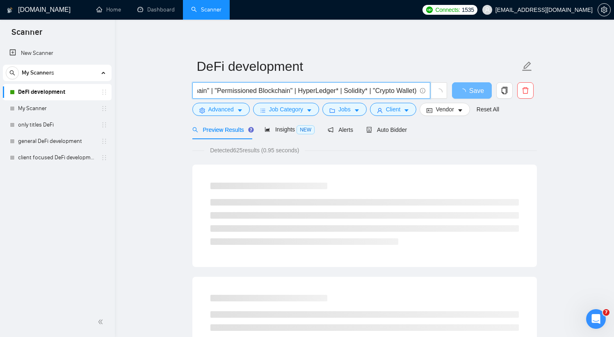
click at [412, 90] on input "(DeFi | "Decentralized Finance" | Substrate | RWA | RWAs | DEXs | DEX | "DEX Ag…" at bounding box center [306, 91] width 219 height 10
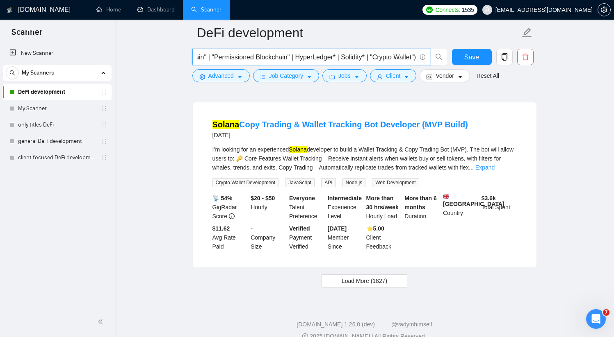
scroll to position [1692, 0]
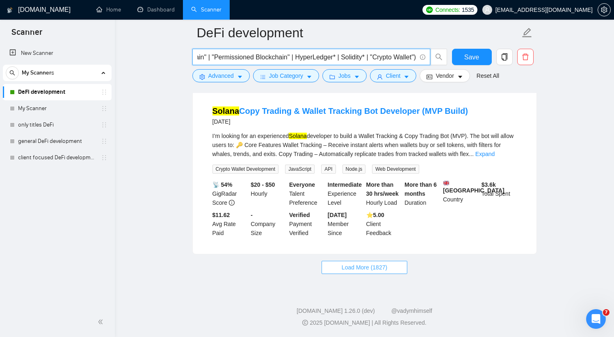
type input "(DeFi | "Decentralized Finance" | Substrate | RWA | RWAs | DEXs | DEX | "DEX Ag…"
click at [380, 271] on span "Load More (1827)" at bounding box center [363, 267] width 45 height 9
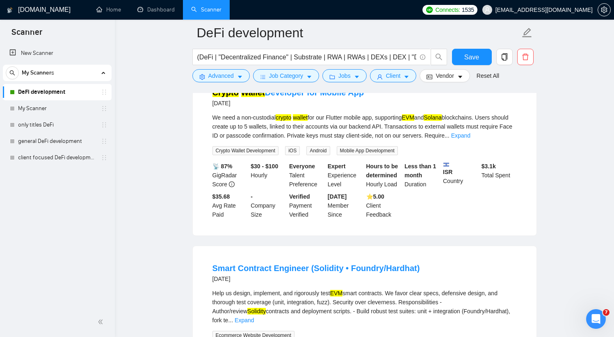
scroll to position [3136, 0]
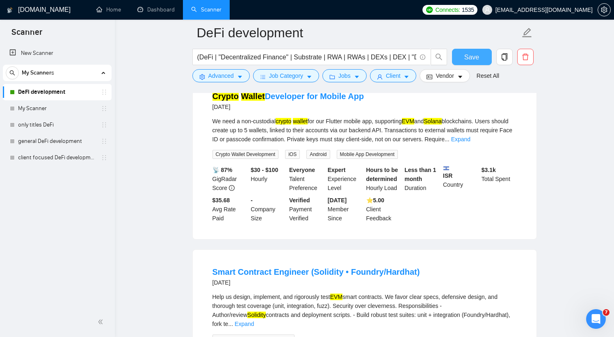
click at [473, 59] on span "Save" at bounding box center [471, 57] width 15 height 10
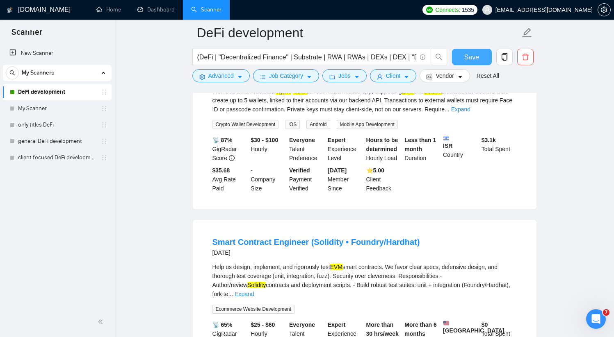
scroll to position [3041, 0]
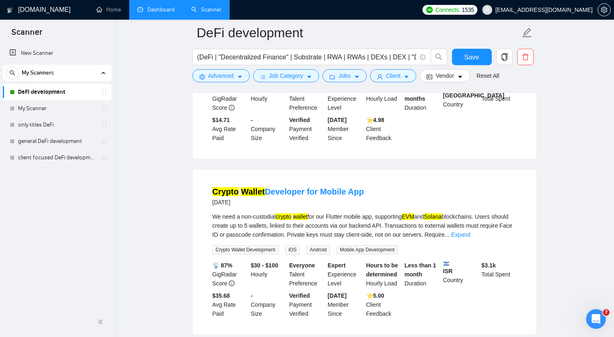
click at [159, 12] on link "Dashboard" at bounding box center [155, 9] width 37 height 7
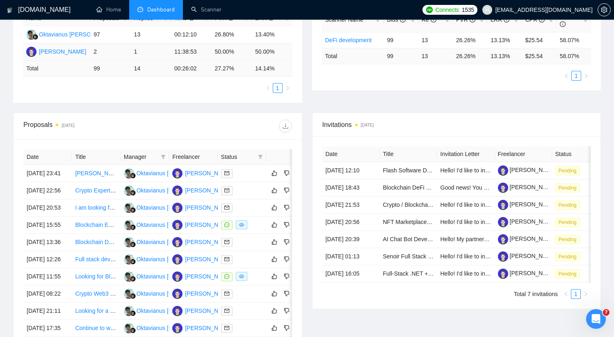
scroll to position [191, 0]
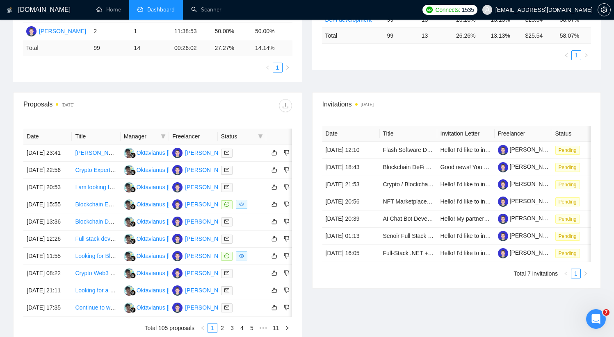
drag, startPoint x: 89, startPoint y: 103, endPoint x: 16, endPoint y: 102, distance: 72.1
click at [16, 102] on div "Proposals [DATE]" at bounding box center [158, 106] width 288 height 27
copy div "Proposals [DATE]"
click at [594, 316] on icon "Open Intercom Messenger" at bounding box center [594, 318] width 6 height 7
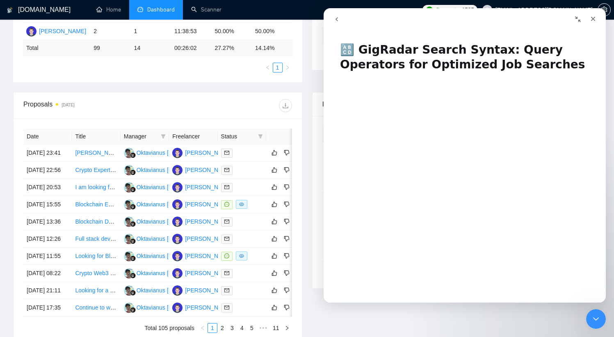
click at [337, 20] on icon "go back" at bounding box center [336, 19] width 7 height 7
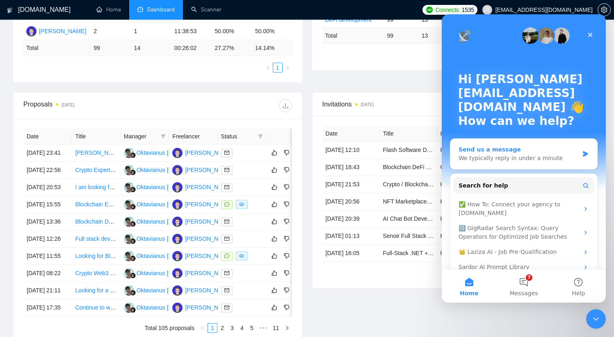
click at [507, 154] on div "We typically reply in under a minute" at bounding box center [518, 158] width 120 height 9
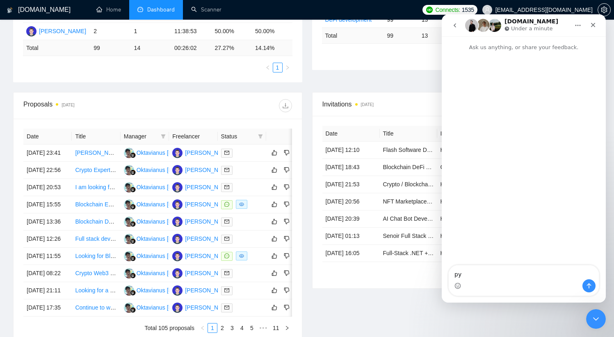
type textarea "р"
type textarea "Hello"
type textarea "wha"
type textarea "what to do"
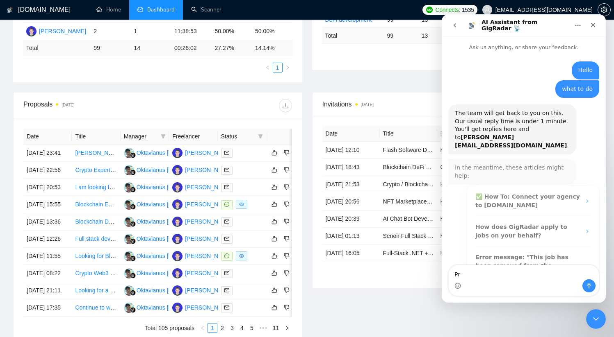
type textarea "P"
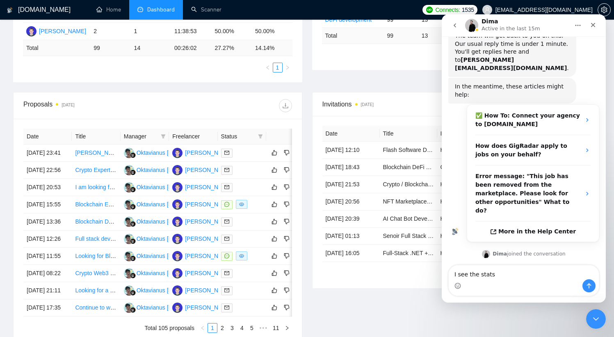
scroll to position [90, 0]
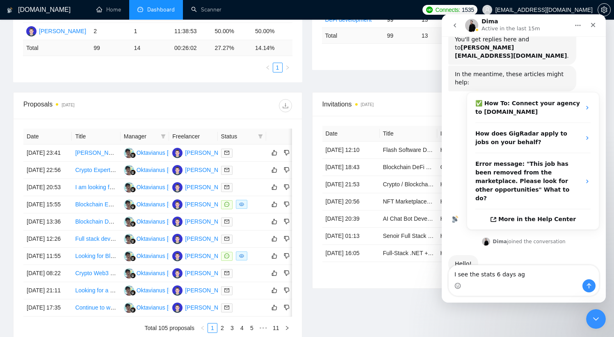
type textarea "I see the stats [DATE]"
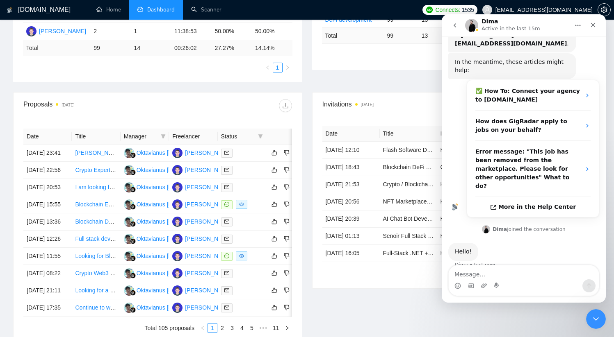
scroll to position [114, 0]
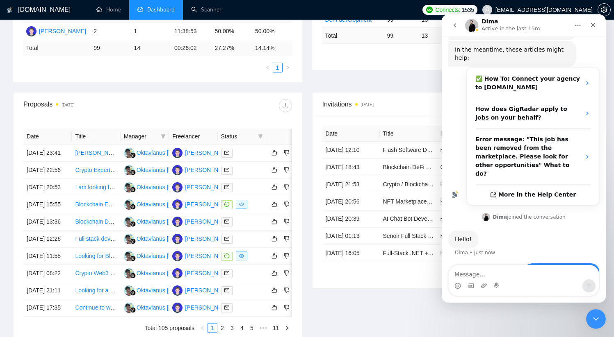
click at [231, 92] on div "Proposals [DATE] Date Title Manager Freelancer Status [DATE] 23:41 [PERSON_NAME…" at bounding box center [157, 217] width 289 height 251
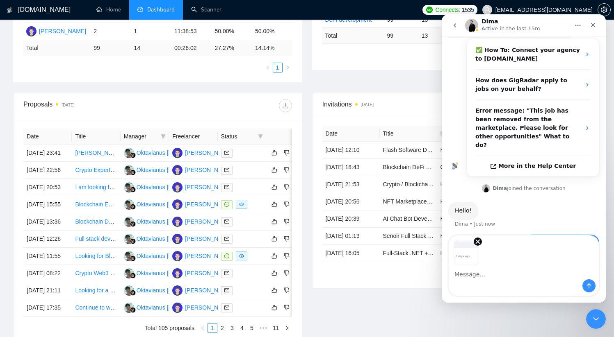
scroll to position [144, 0]
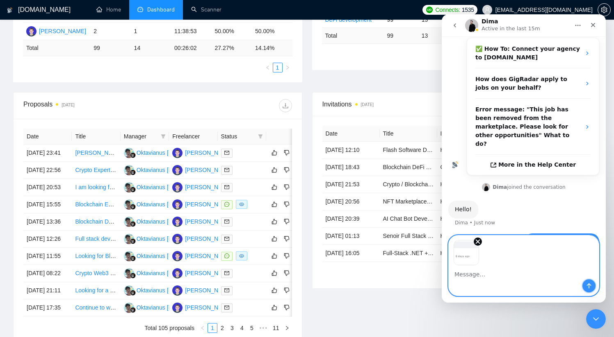
click at [590, 286] on icon "Send a message…" at bounding box center [588, 286] width 7 height 7
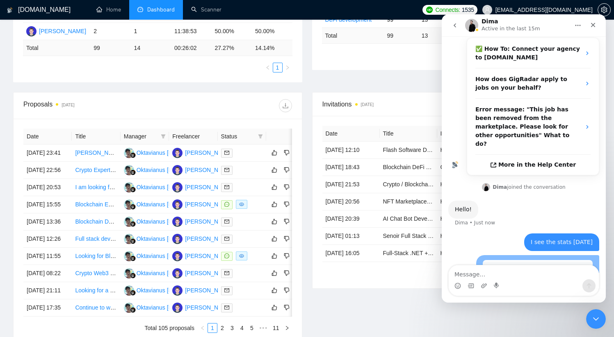
scroll to position [158, 0]
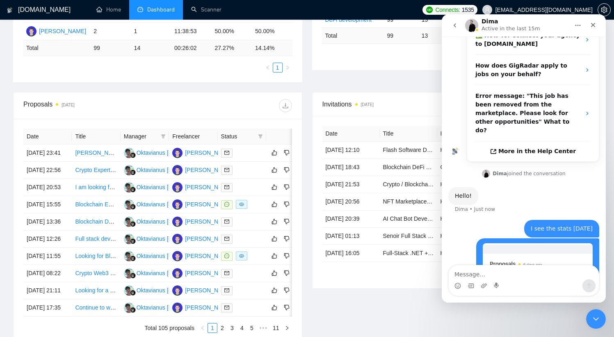
click at [367, 84] on div "Proposal Sending Stats [DATE] By manager By Freelancer Name Proposals Replies T…" at bounding box center [306, 23] width 597 height 139
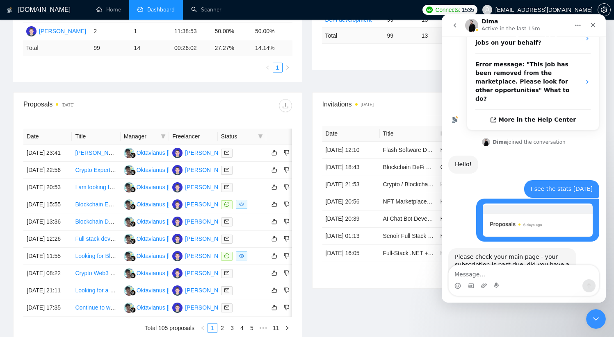
scroll to position [198, 0]
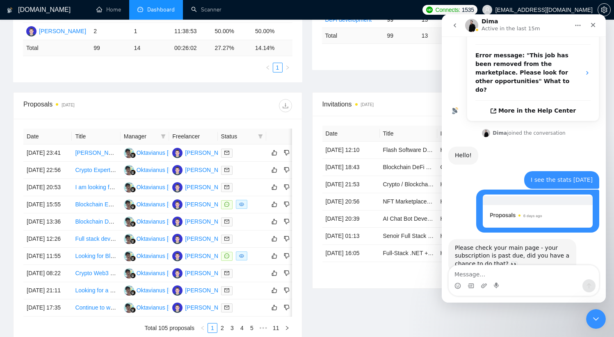
click at [33, 11] on h1 "[DOMAIN_NAME]" at bounding box center [44, 10] width 52 height 20
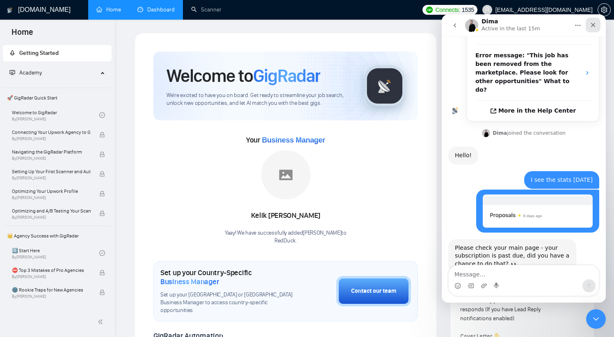
click at [591, 26] on icon "Close" at bounding box center [593, 25] width 5 height 5
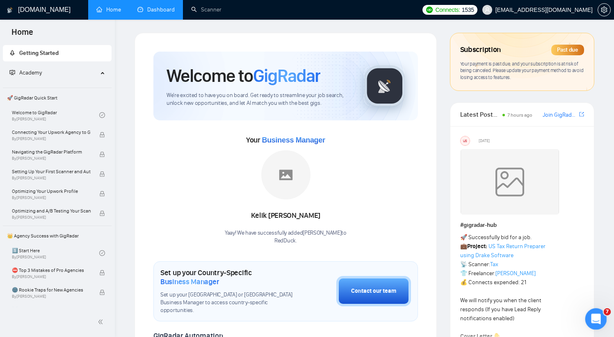
click at [595, 319] on icon "Open Intercom Messenger" at bounding box center [595, 318] width 14 height 14
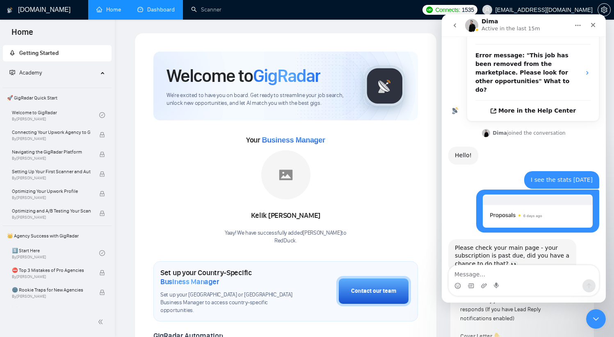
scroll to position [198, 0]
click at [507, 281] on div "Intercom messenger" at bounding box center [523, 286] width 150 height 13
click at [489, 274] on textarea "Message…" at bounding box center [523, 273] width 150 height 14
type textarea "OMG)"
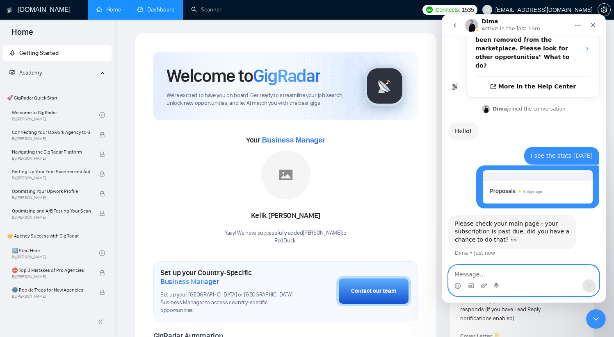
scroll to position [223, 0]
type textarea "I'll operate it thanks"
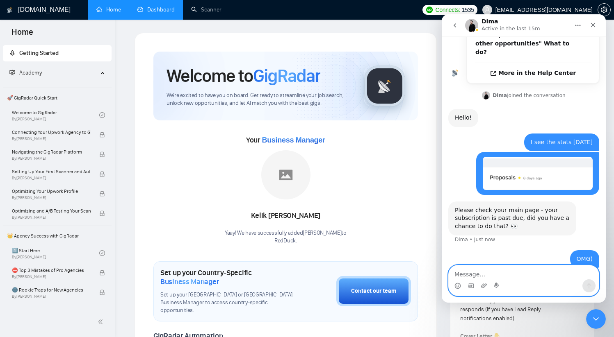
scroll to position [241, 0]
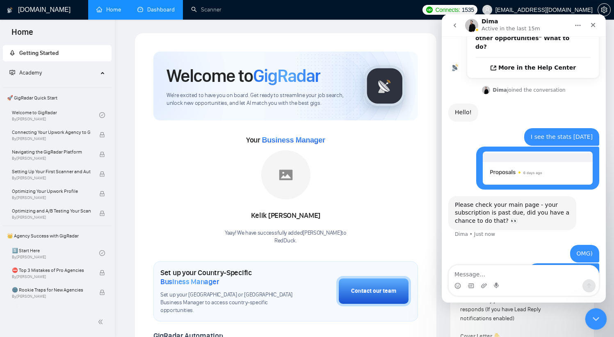
click at [591, 316] on icon "Close Intercom Messenger" at bounding box center [594, 318] width 10 height 10
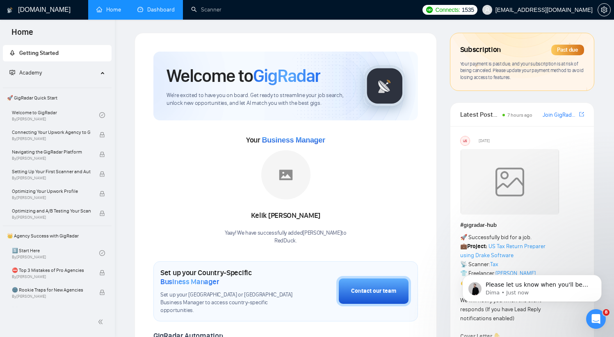
scroll to position [309, 0]
